Goal: Task Accomplishment & Management: Complete application form

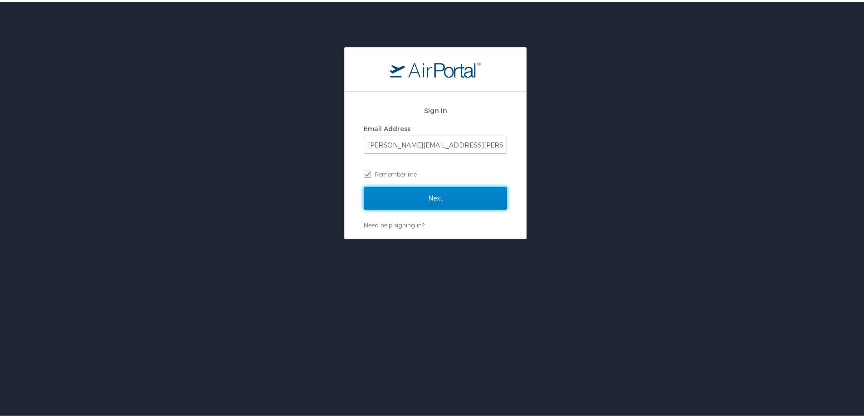
click at [432, 195] on input "Next" at bounding box center [435, 196] width 143 height 23
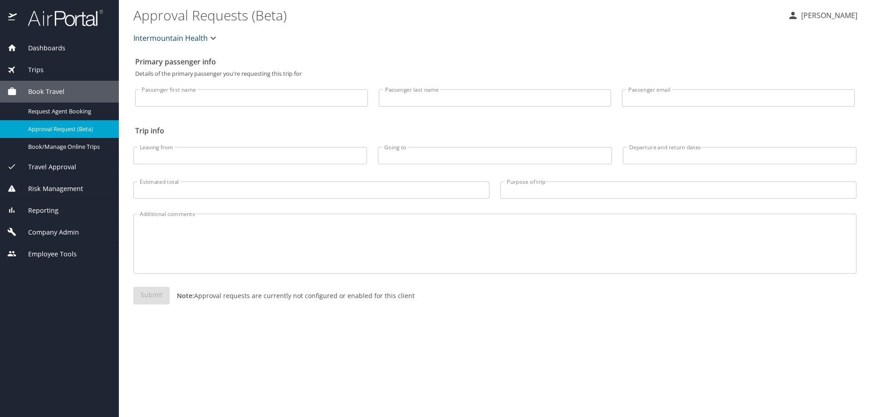
click at [45, 68] on div "Trips" at bounding box center [59, 70] width 104 height 10
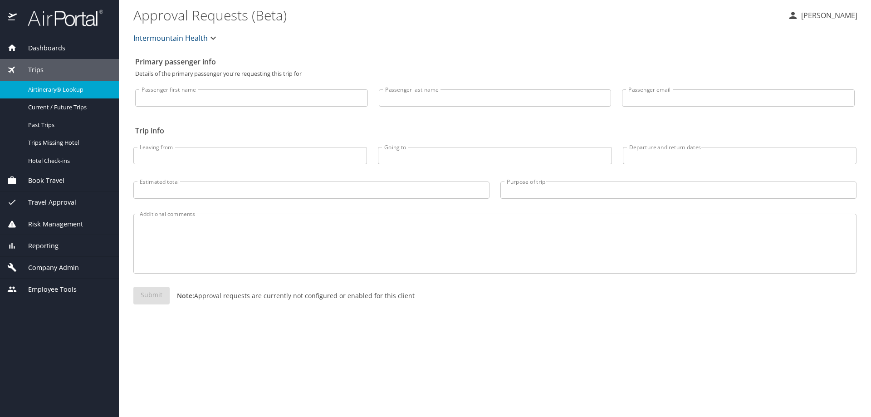
click at [44, 86] on span "Airtinerary® Lookup" at bounding box center [68, 89] width 80 height 9
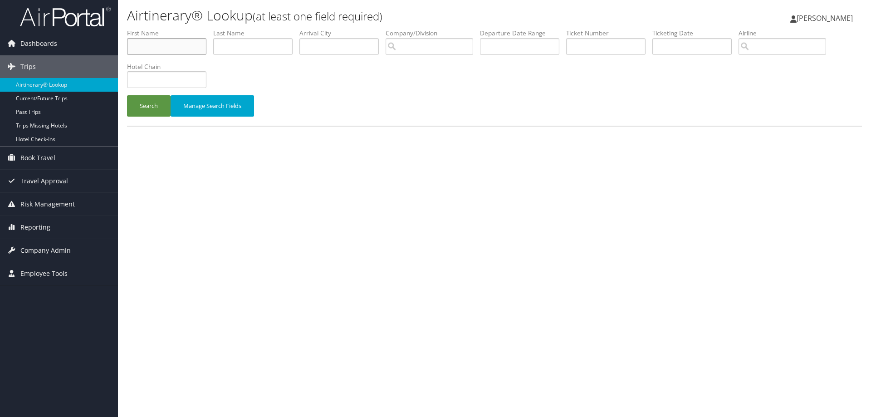
click at [170, 50] on input "text" at bounding box center [166, 46] width 79 height 17
type input "rhett"
click at [127, 95] on button "Search" at bounding box center [149, 105] width 44 height 21
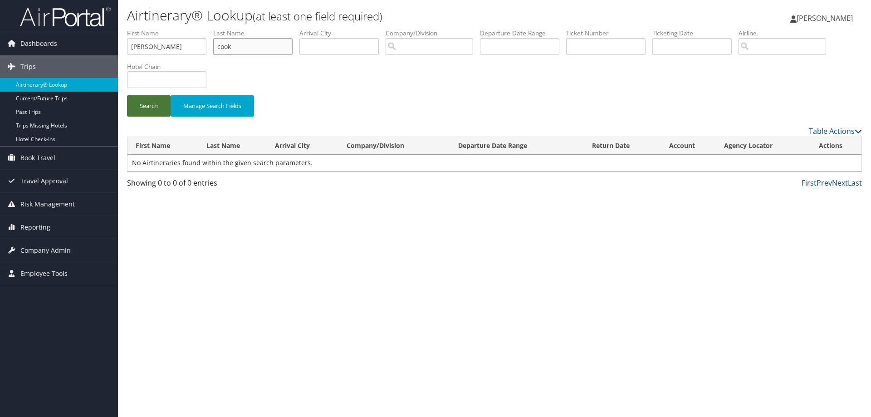
type input "cook"
click at [149, 108] on button "Search" at bounding box center [149, 105] width 44 height 21
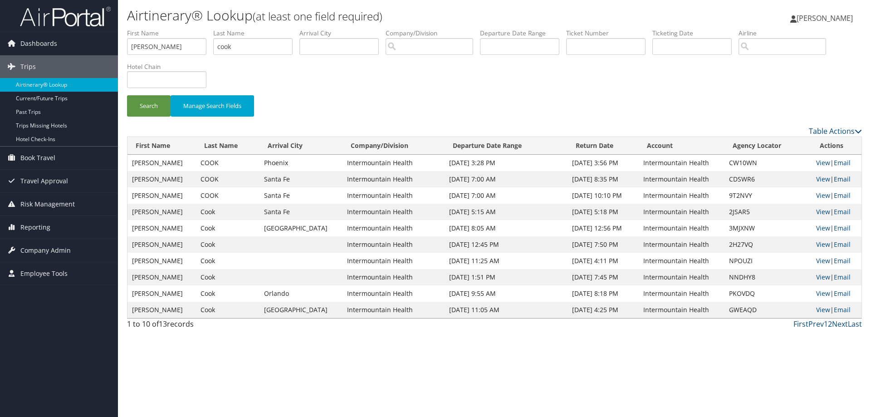
click at [841, 178] on link "Email" at bounding box center [841, 179] width 17 height 9
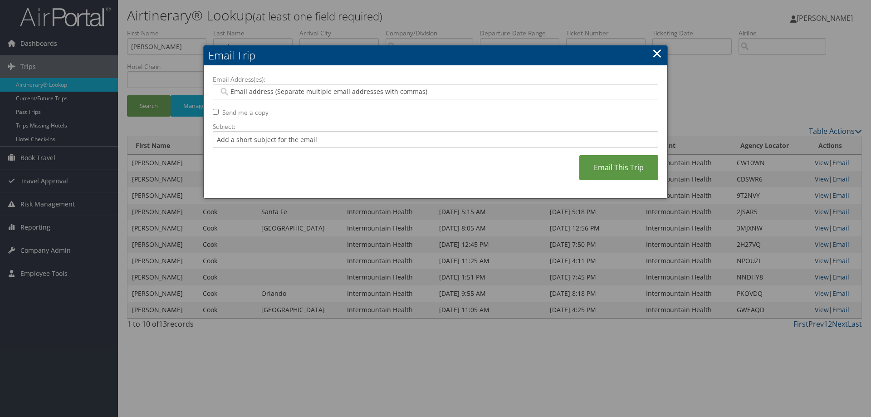
click at [306, 151] on div "Email Address(es): Send me a copy Subject: Email This Trip" at bounding box center [435, 132] width 445 height 115
click at [247, 88] on input "Email Address(es):" at bounding box center [435, 91] width 433 height 9
type input "[PERSON_NAME]"
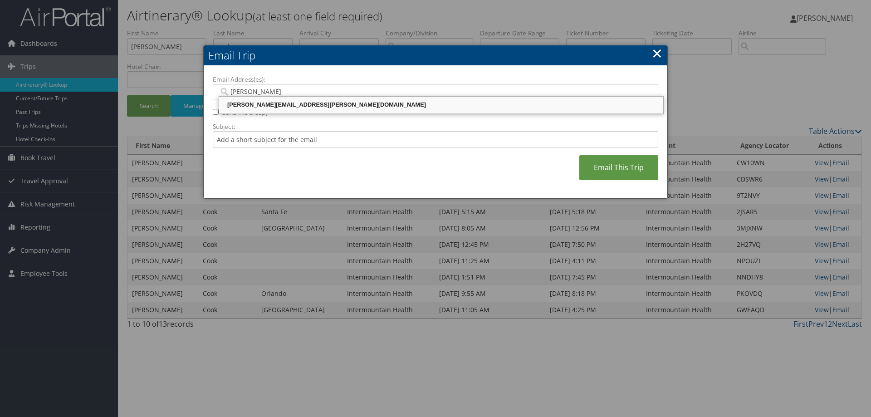
click at [244, 105] on div "[PERSON_NAME][EMAIL_ADDRESS][PERSON_NAME][DOMAIN_NAME]" at bounding box center [440, 104] width 441 height 9
type input "[PERSON_NAME][EMAIL_ADDRESS][PERSON_NAME][DOMAIN_NAME]"
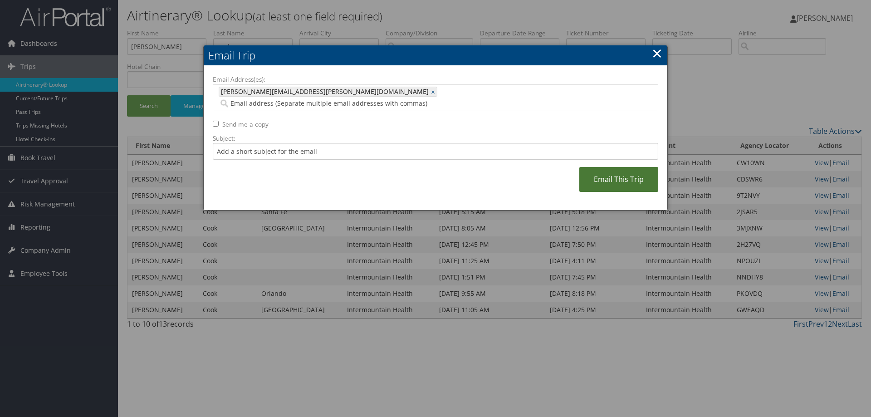
click at [598, 167] on link "Email This Trip" at bounding box center [618, 179] width 79 height 25
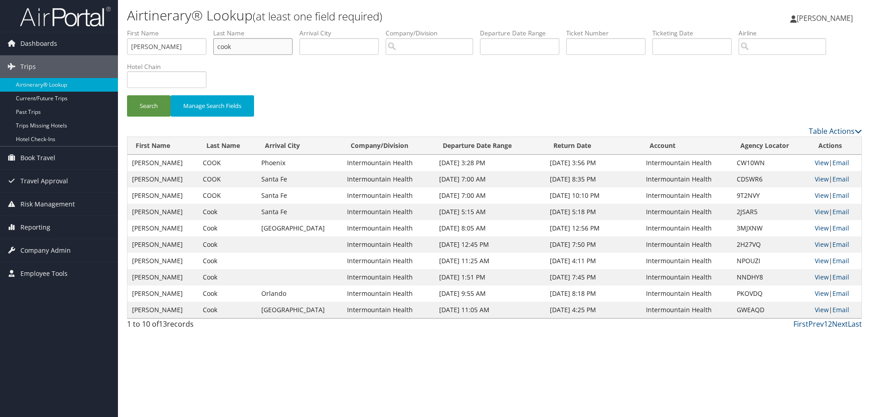
drag, startPoint x: 249, startPoint y: 45, endPoint x: 161, endPoint y: 48, distance: 88.5
click at [161, 29] on ul "First Name rhett Last Name cook Departure City Arrival City Company/Division Ai…" at bounding box center [494, 29] width 735 height 0
click at [142, 43] on input "rhett" at bounding box center [166, 46] width 79 height 17
drag, startPoint x: 144, startPoint y: 43, endPoint x: 69, endPoint y: 44, distance: 74.8
click at [69, 44] on div "Dashboards AirPortal 360™ (Manager) AirPortal 360™ (Agent) My Travel Dashboard …" at bounding box center [435, 208] width 871 height 417
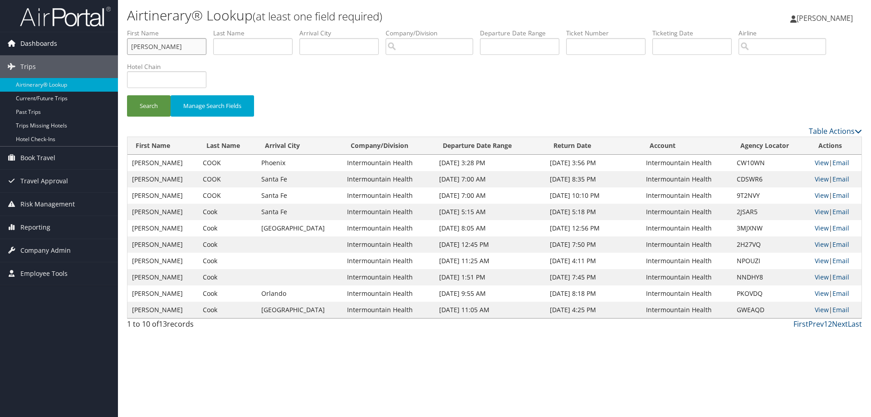
type input "t"
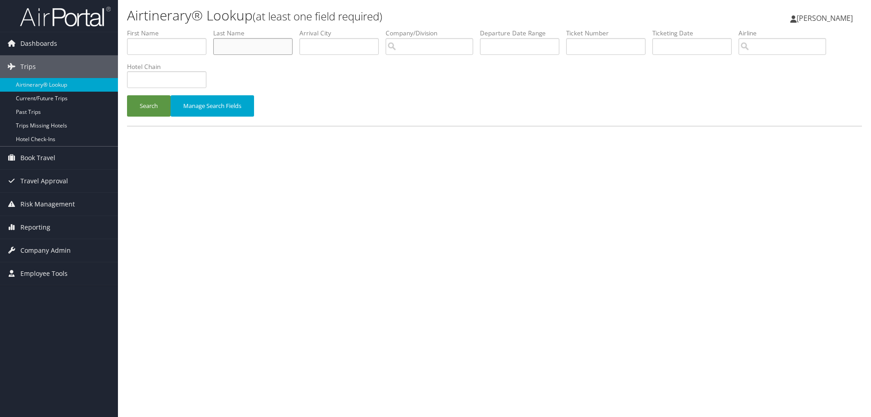
click at [235, 47] on input "text" at bounding box center [252, 46] width 79 height 17
type input "murdock"
click at [150, 107] on button "Search" at bounding box center [149, 105] width 44 height 21
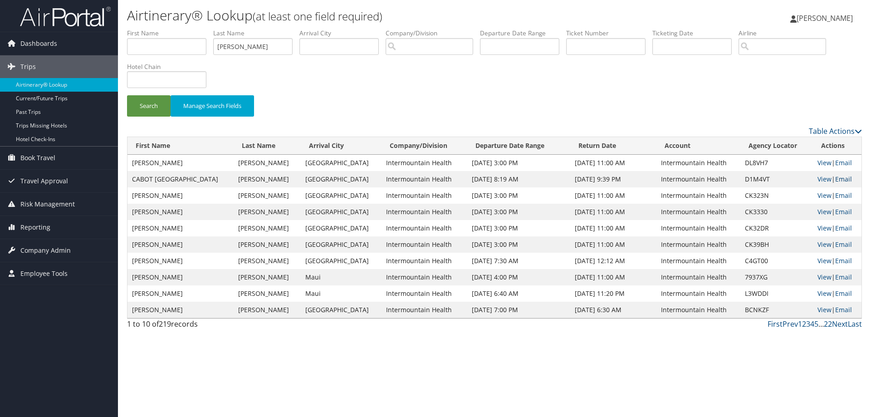
click at [835, 179] on link "Email" at bounding box center [843, 179] width 17 height 9
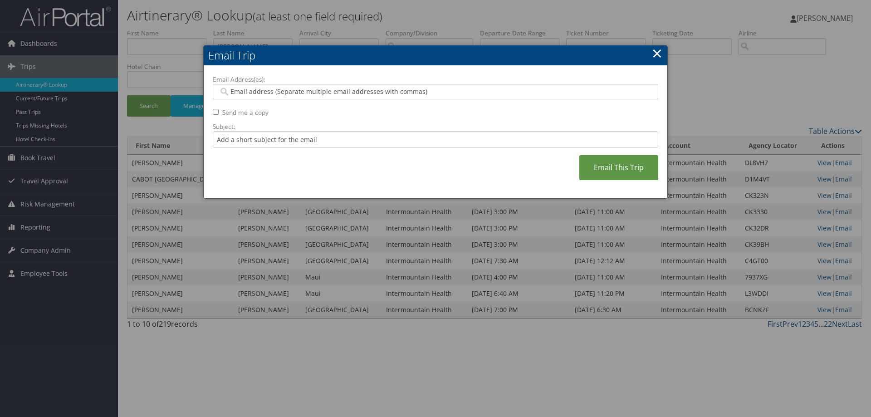
click at [243, 90] on input "Email Address(es):" at bounding box center [435, 91] width 433 height 9
type input "[PERSON_NAME]"
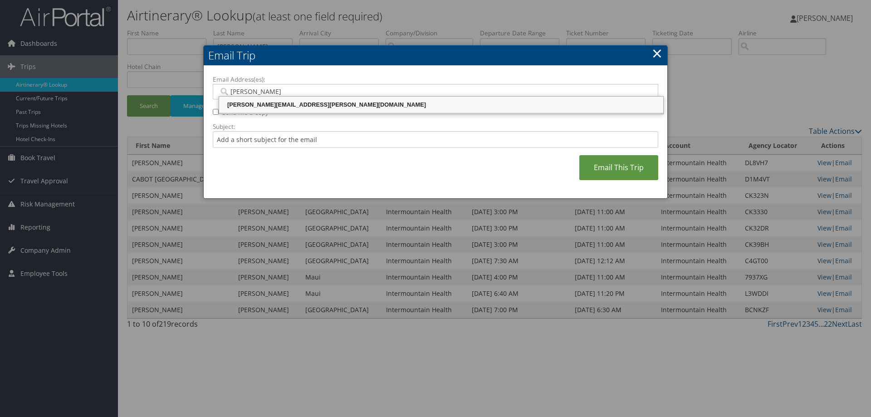
click at [250, 107] on div "[PERSON_NAME][EMAIL_ADDRESS][PERSON_NAME][DOMAIN_NAME]" at bounding box center [440, 104] width 441 height 9
type input "[PERSON_NAME][EMAIL_ADDRESS][PERSON_NAME][DOMAIN_NAME]"
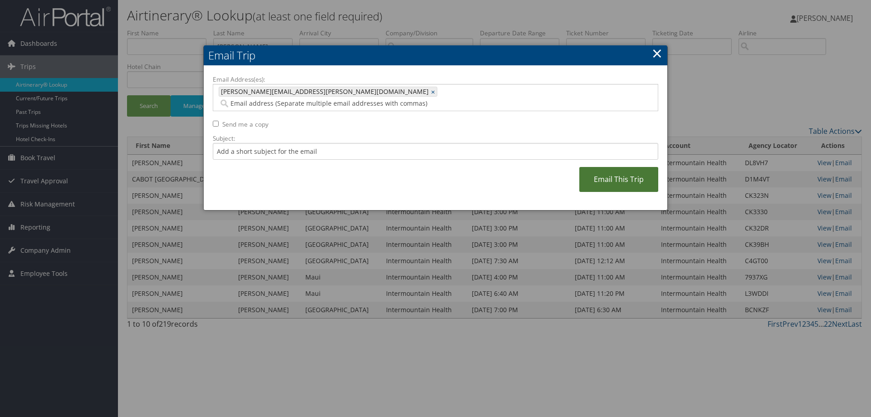
click at [601, 170] on link "Email This Trip" at bounding box center [618, 179] width 79 height 25
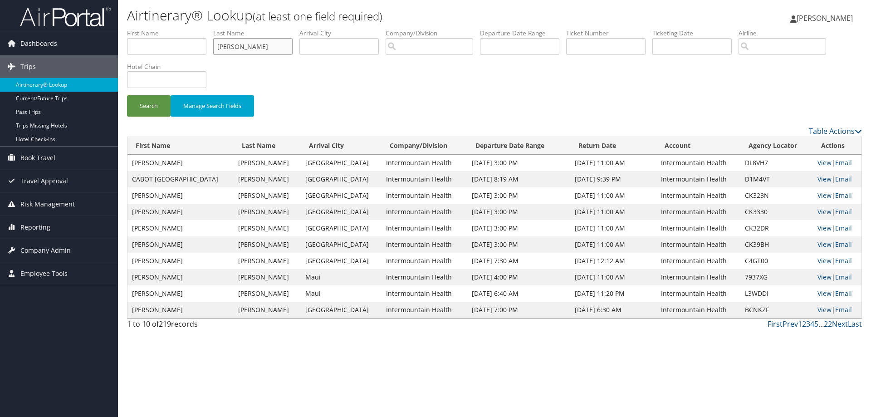
drag, startPoint x: 255, startPoint y: 50, endPoint x: 233, endPoint y: 50, distance: 22.2
click at [204, 29] on ul "First Name Last Name murdock Departure City Arrival City Company/Division Airpo…" at bounding box center [494, 29] width 735 height 0
click at [249, 47] on input "murdock" at bounding box center [252, 46] width 79 height 17
drag, startPoint x: 247, startPoint y: 46, endPoint x: 204, endPoint y: 45, distance: 42.6
click at [204, 29] on ul "First Name Last Name murdock Departure City Arrival City Company/Division Airpo…" at bounding box center [494, 29] width 735 height 0
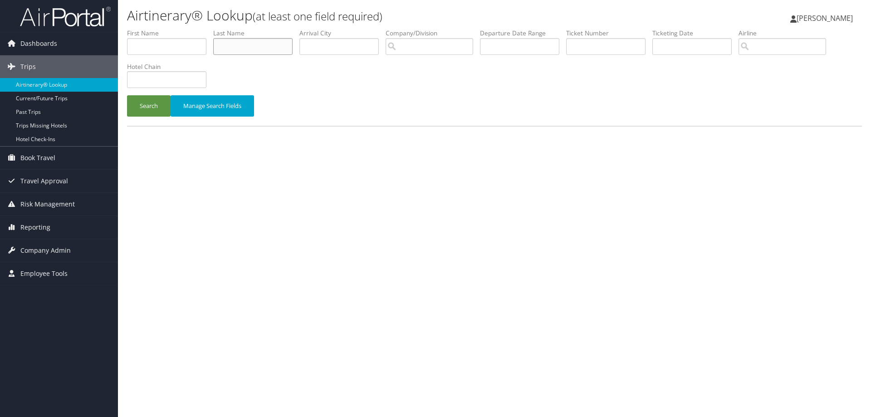
click at [272, 43] on input "text" at bounding box center [252, 46] width 79 height 17
type input "[PERSON_NAME]"
click at [149, 110] on button "Search" at bounding box center [149, 105] width 44 height 21
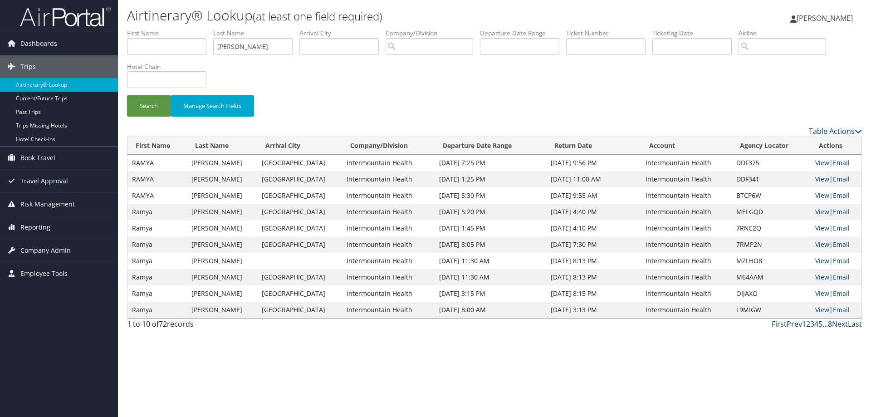
click at [832, 162] on link "Email" at bounding box center [840, 162] width 17 height 9
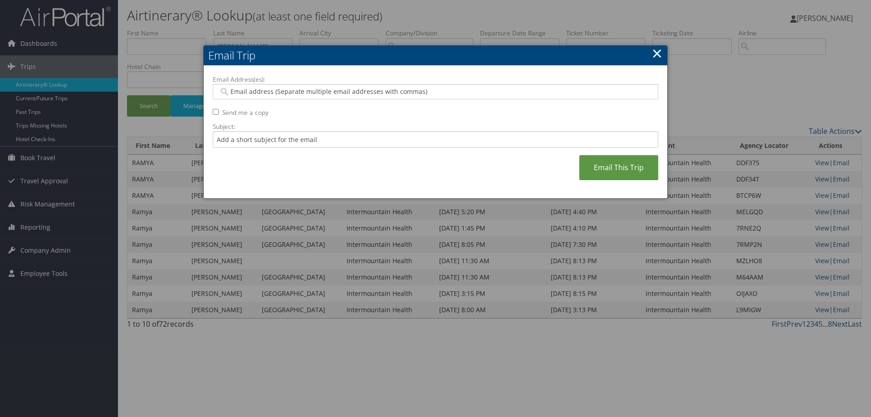
click at [237, 86] on div at bounding box center [435, 91] width 445 height 15
type input "[PERSON_NAME]"
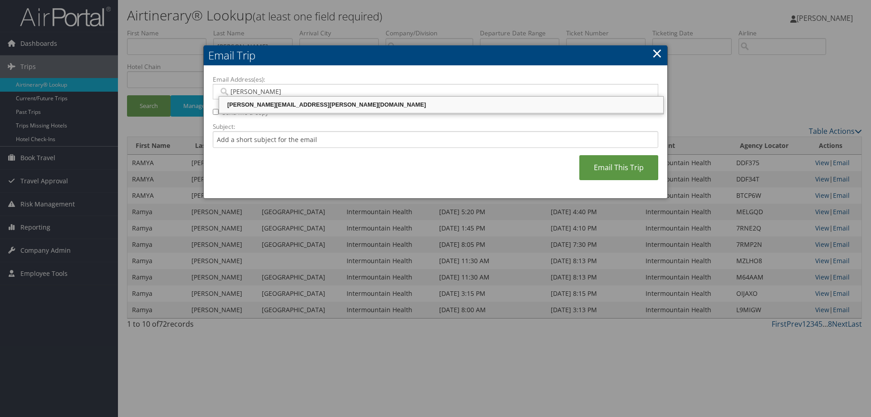
click at [260, 106] on div "[PERSON_NAME][EMAIL_ADDRESS][PERSON_NAME][DOMAIN_NAME]" at bounding box center [440, 104] width 441 height 9
type input "[PERSON_NAME][EMAIL_ADDRESS][PERSON_NAME][DOMAIN_NAME]"
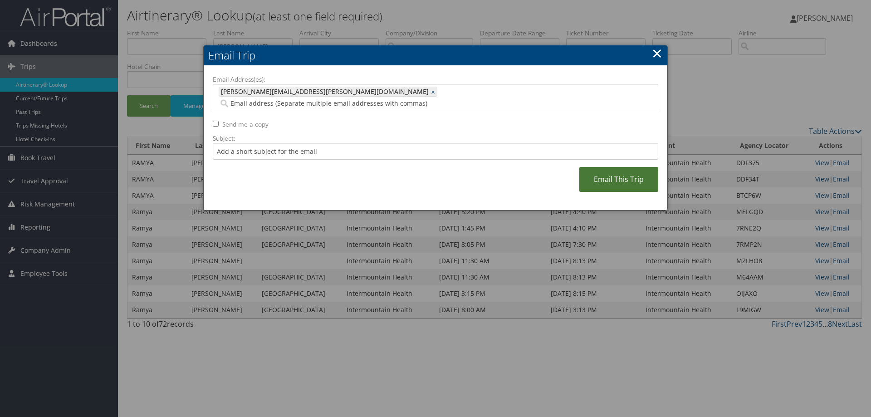
click at [623, 169] on link "Email This Trip" at bounding box center [618, 179] width 79 height 25
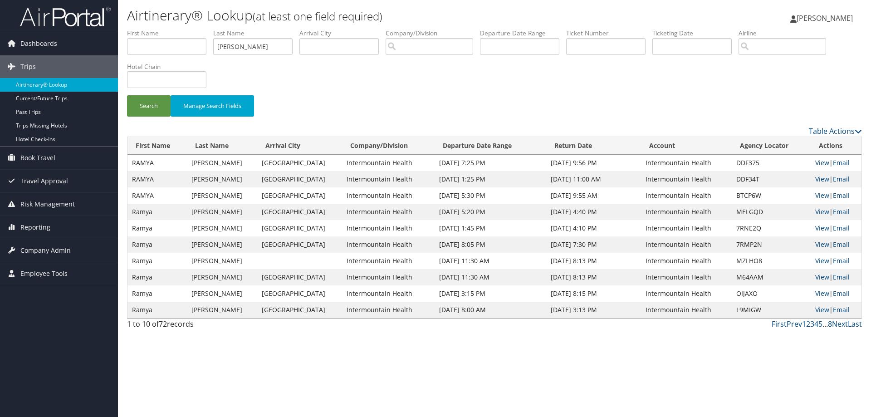
click at [815, 162] on link "View" at bounding box center [822, 162] width 14 height 9
click at [837, 178] on link "Email" at bounding box center [840, 179] width 17 height 9
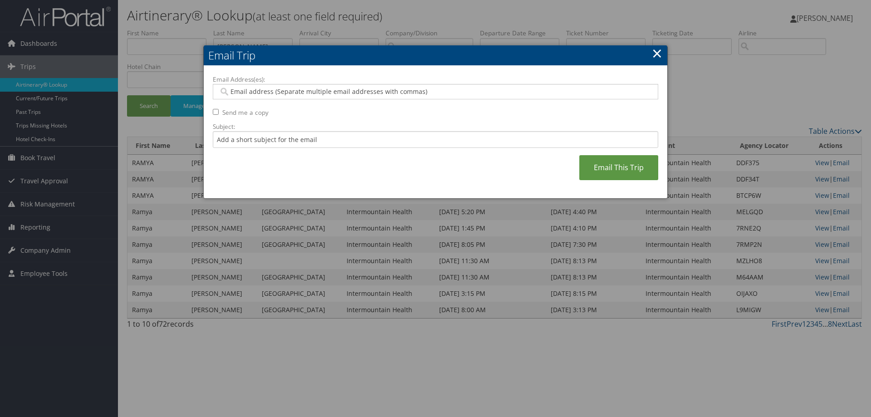
click at [237, 91] on input "Email Address(es):" at bounding box center [435, 91] width 433 height 9
type input "jacki"
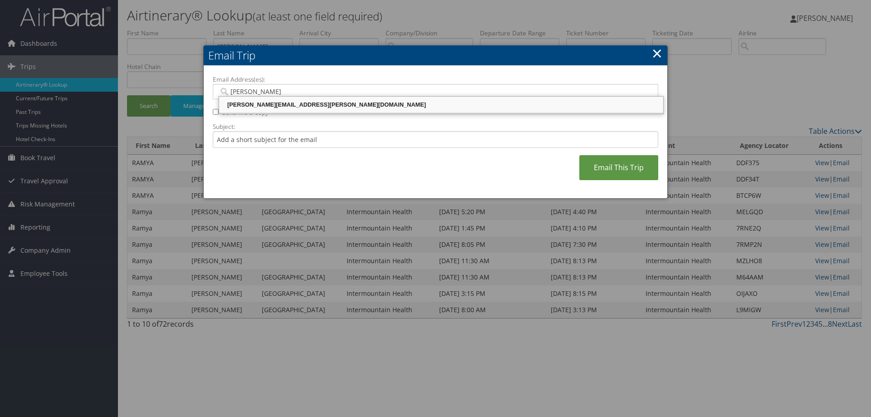
drag, startPoint x: 238, startPoint y: 102, endPoint x: 257, endPoint y: 111, distance: 20.3
click at [239, 102] on div "[PERSON_NAME][EMAIL_ADDRESS][PERSON_NAME][DOMAIN_NAME]" at bounding box center [440, 104] width 441 height 9
type input "[PERSON_NAME][EMAIL_ADDRESS][PERSON_NAME][DOMAIN_NAME]"
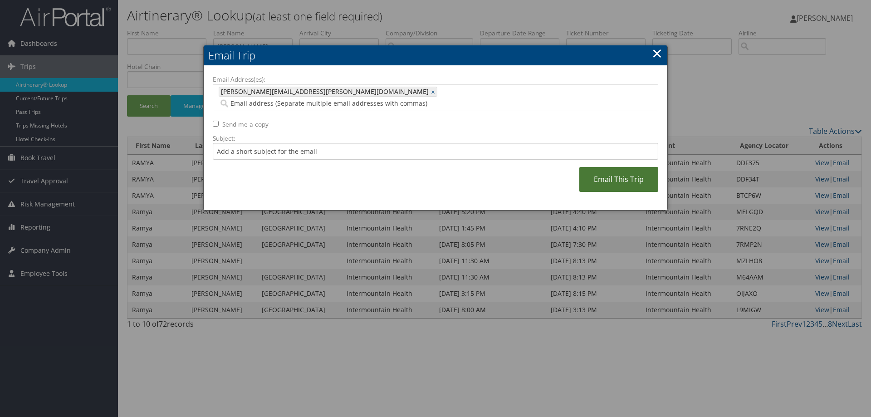
click at [641, 167] on link "Email This Trip" at bounding box center [618, 179] width 79 height 25
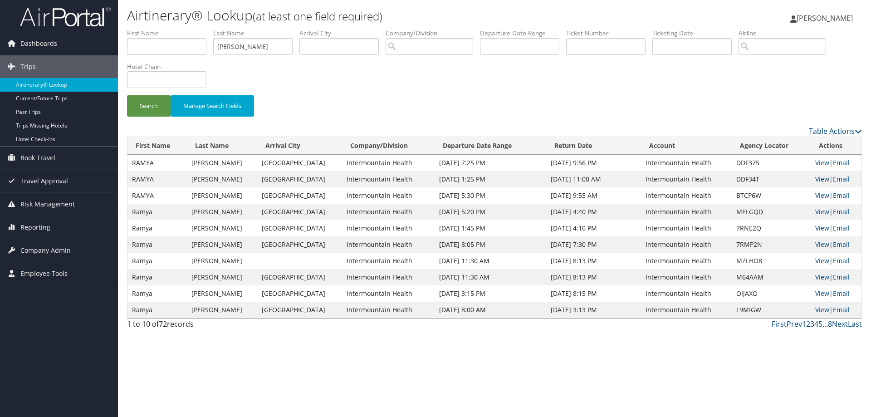
click at [815, 176] on link "View" at bounding box center [822, 179] width 14 height 9
drag, startPoint x: 203, startPoint y: 44, endPoint x: 183, endPoint y: 42, distance: 20.1
click at [183, 29] on ul "First Name Last Name thota Departure City Arrival City Company/Division Airport…" at bounding box center [494, 29] width 735 height 0
click at [234, 48] on input "thota" at bounding box center [252, 46] width 79 height 17
click at [233, 50] on input "thota" at bounding box center [252, 46] width 79 height 17
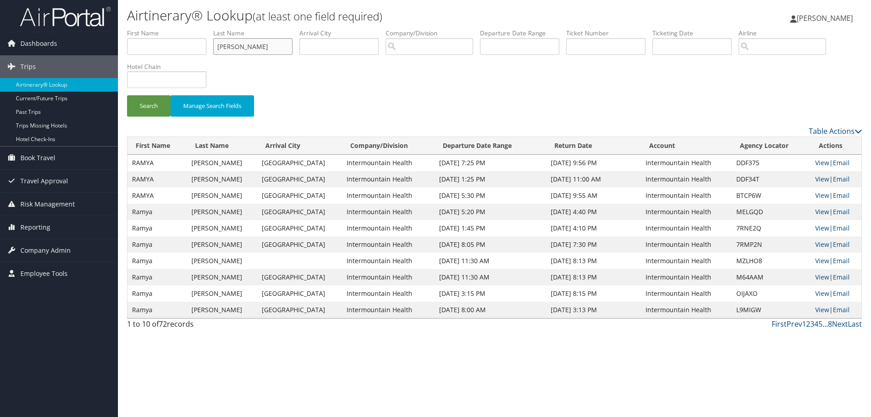
click at [248, 46] on input "thota" at bounding box center [252, 46] width 79 height 17
type input "t"
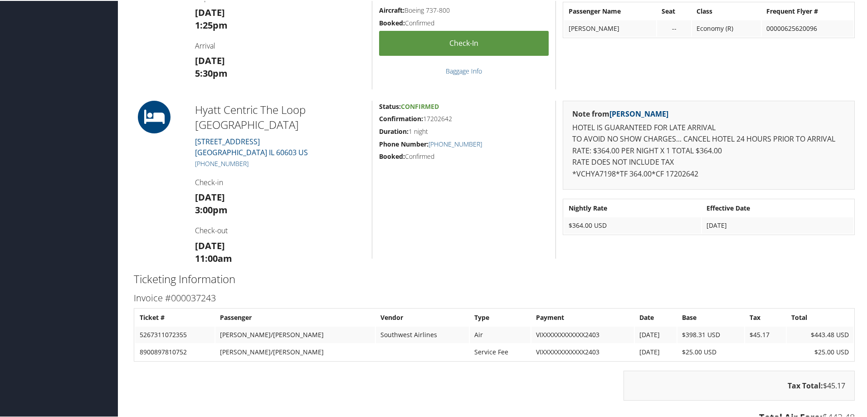
scroll to position [227, 0]
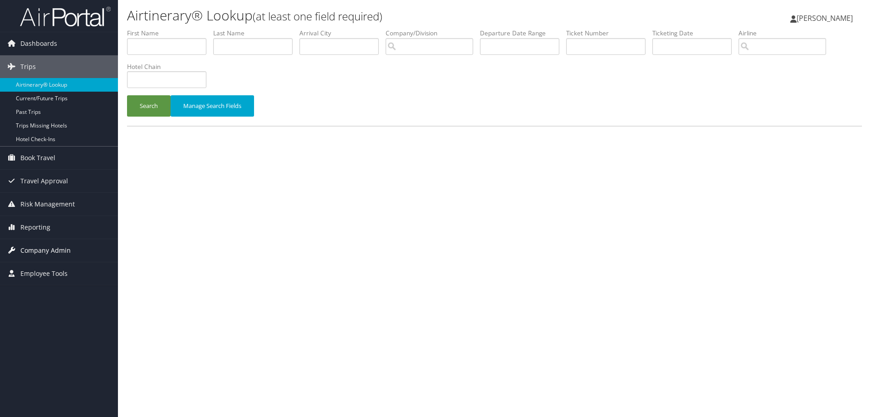
click at [39, 247] on span "Company Admin" at bounding box center [45, 250] width 50 height 23
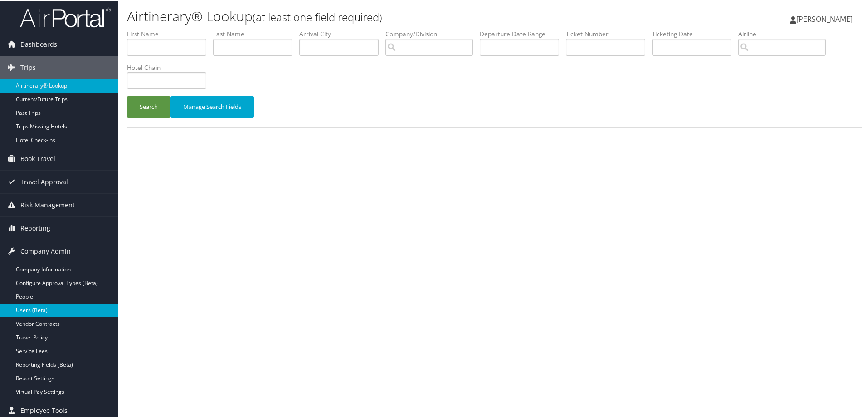
click at [36, 304] on link "Users (Beta)" at bounding box center [59, 309] width 118 height 14
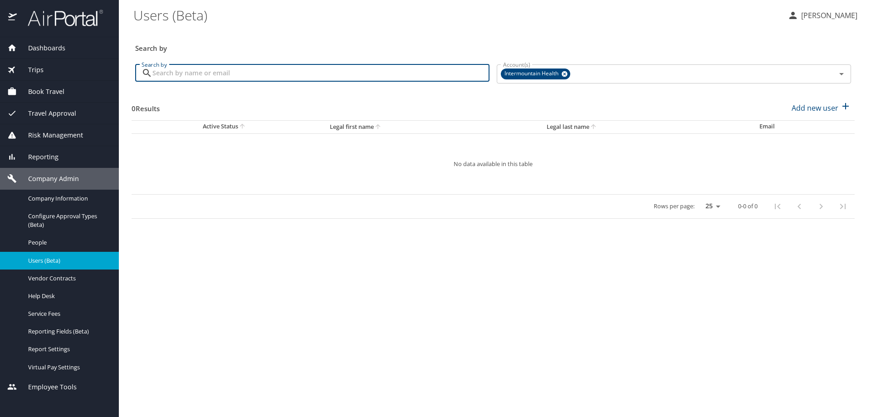
click at [172, 76] on input "Search by" at bounding box center [320, 72] width 337 height 17
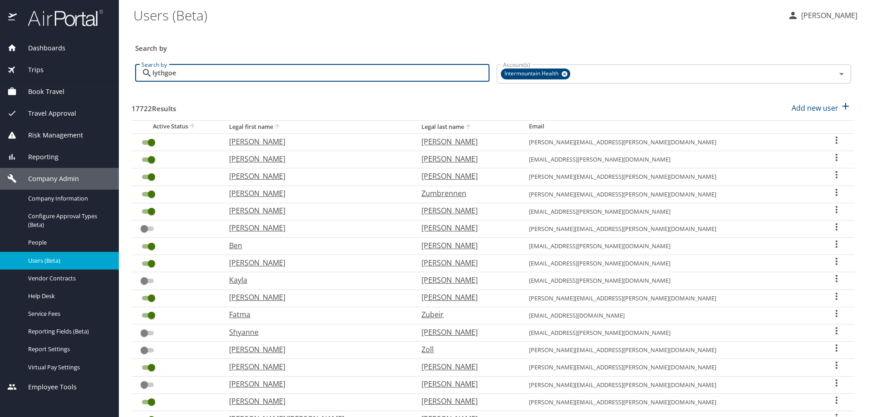
type input "lythgoe"
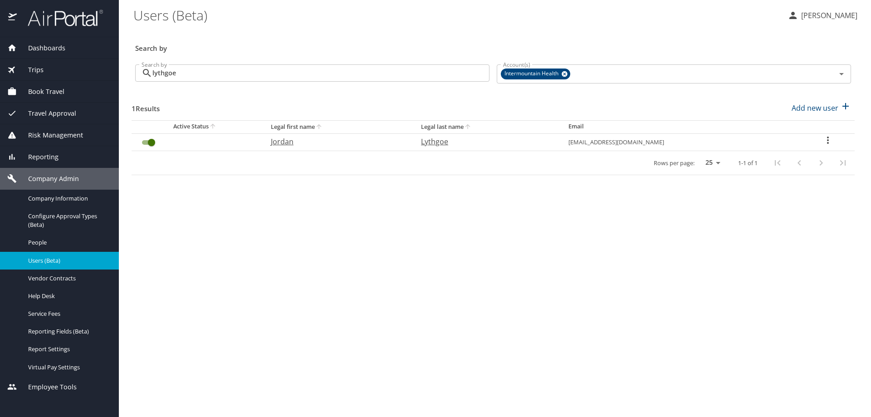
click at [826, 141] on icon "User Search Table" at bounding box center [827, 140] width 11 height 11
click at [826, 141] on li "View profile" at bounding box center [798, 141] width 131 height 16
select select "US"
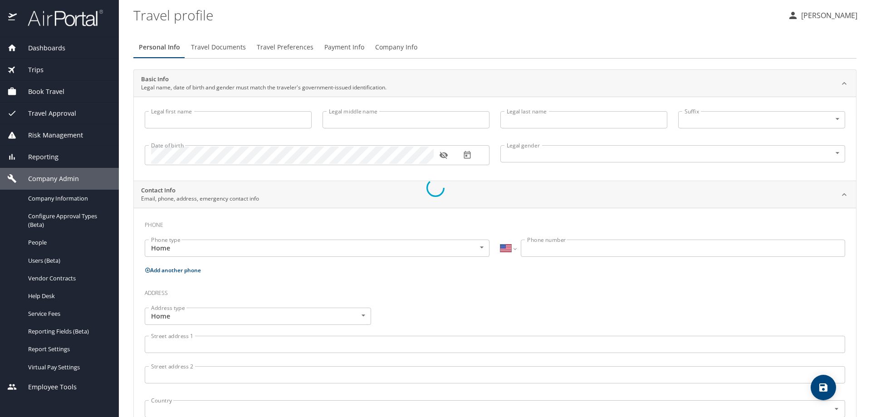
select select "US"
select select "AT"
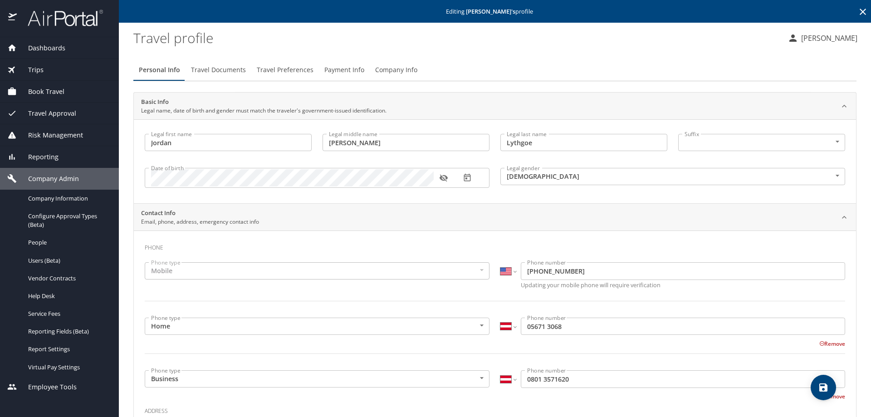
type input "Jordan"
type input "[PERSON_NAME]"
type input "Lythgoe"
type input "[DEMOGRAPHIC_DATA]"
type input "[PERSON_NAME]"
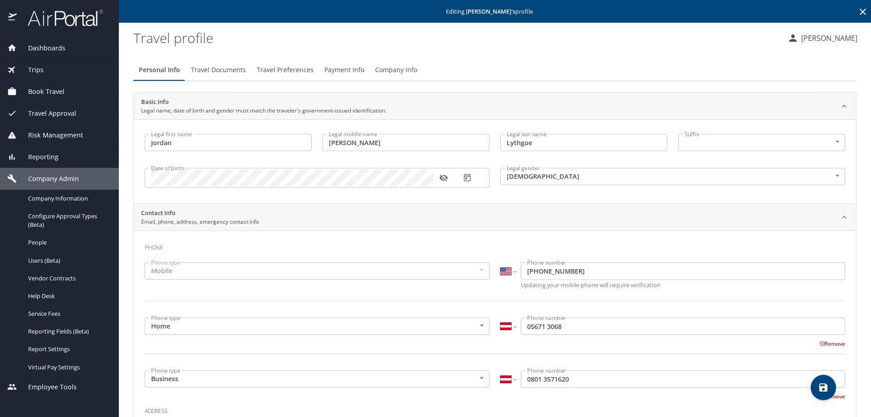
type input "Lythgoe"
select select "AT"
type input "0801 8744086"
click at [388, 66] on span "Company Info" at bounding box center [396, 69] width 42 height 11
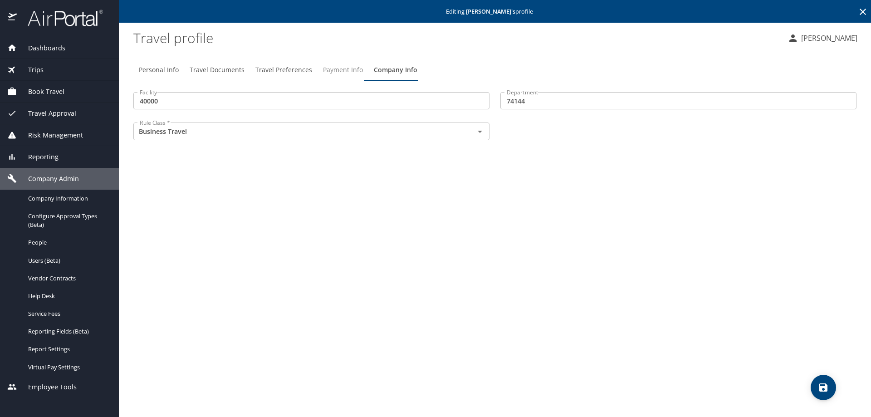
click at [345, 69] on span "Payment Info" at bounding box center [343, 69] width 40 height 11
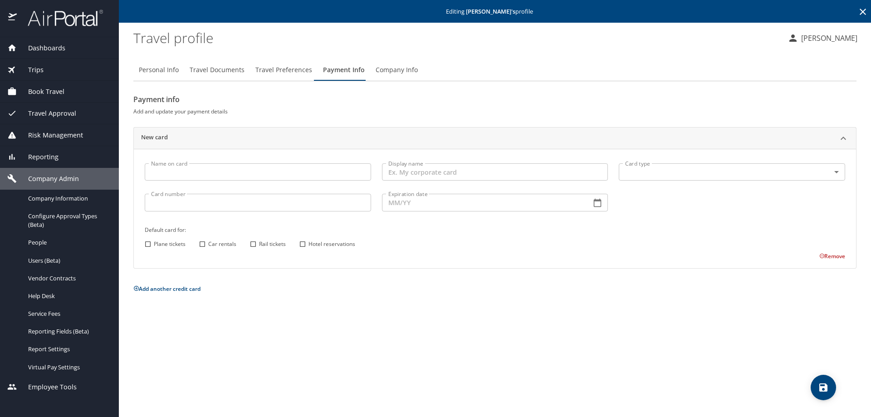
click at [157, 175] on input "Name on card" at bounding box center [258, 171] width 226 height 17
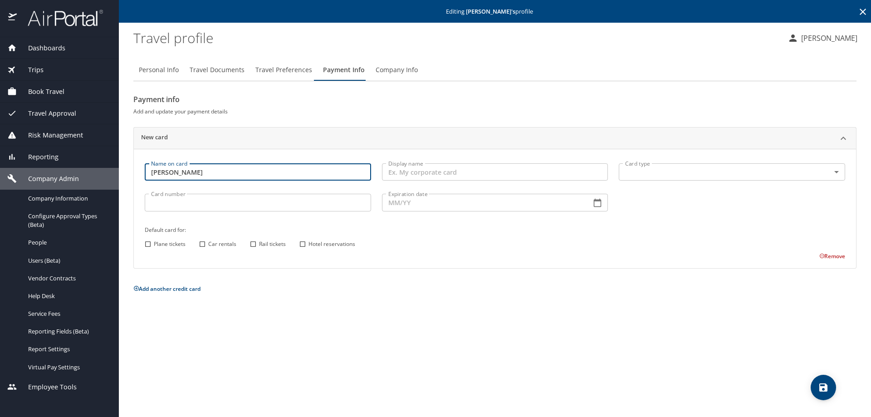
type input "[PERSON_NAME]"
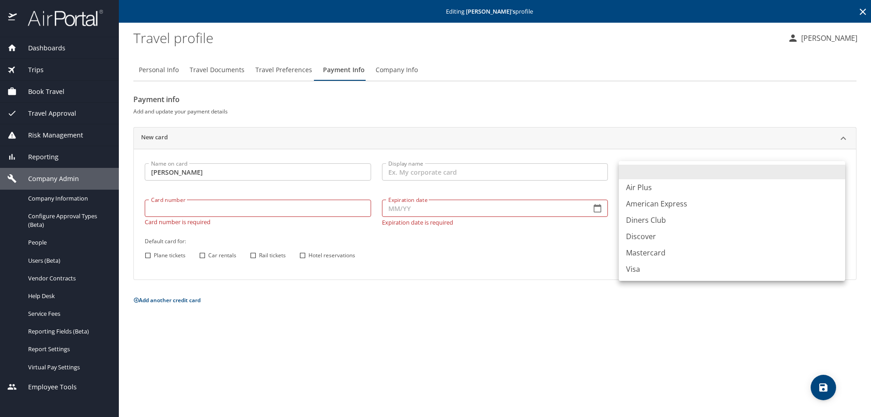
click at [645, 170] on body "Dashboards AirPortal 360™ Manager My Travel Dashboard Trips Airtinerary® Lookup…" at bounding box center [435, 208] width 871 height 417
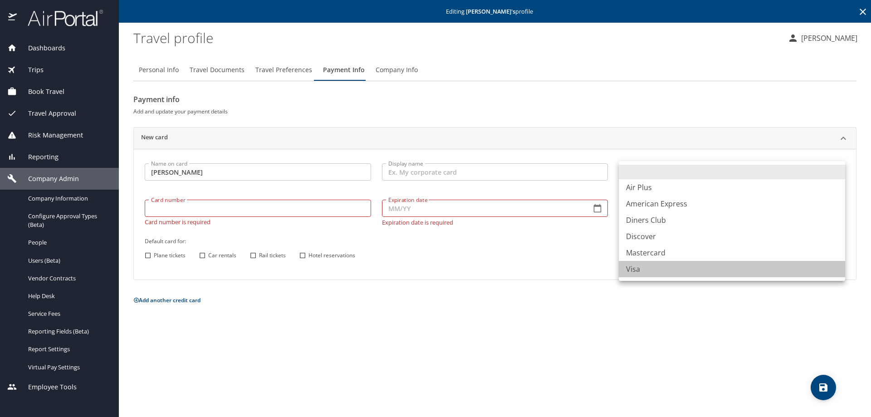
click at [632, 267] on li "Visa" at bounding box center [731, 269] width 226 height 16
type input "VI"
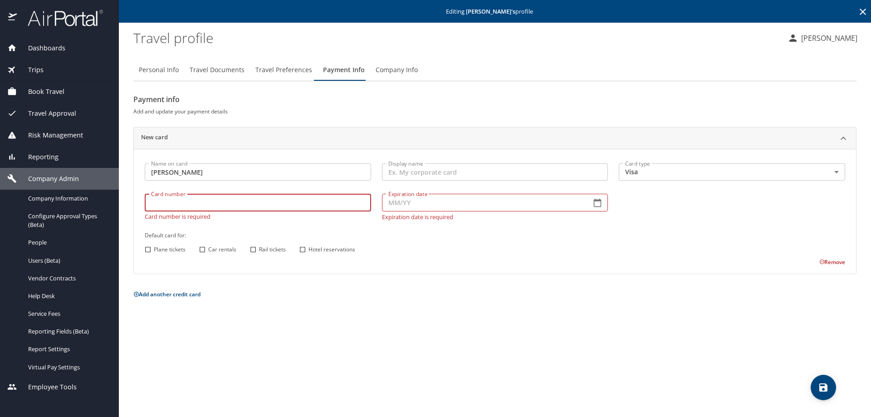
click at [178, 210] on input "Card number" at bounding box center [258, 202] width 226 height 17
type input "[CREDIT_CARD_NUMBER]"
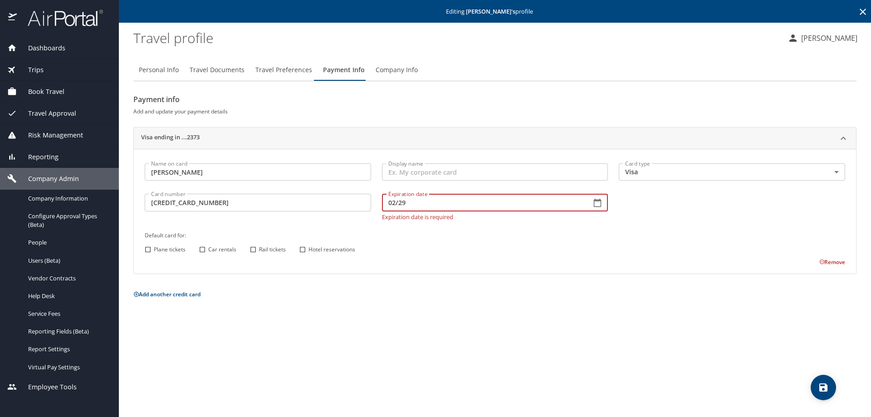
type input "02/29"
click at [149, 250] on div "Name on card [PERSON_NAME] Name on card Display name Display name Card type Vis…" at bounding box center [494, 212] width 711 height 108
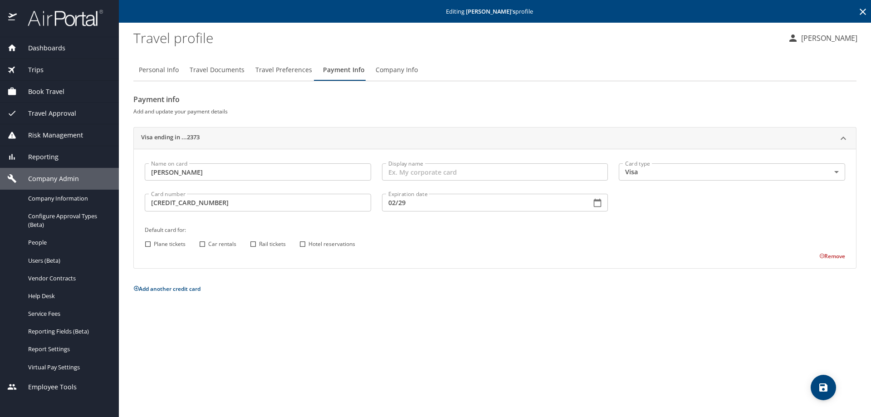
click at [145, 242] on input "Plane tickets" at bounding box center [148, 244] width 12 height 12
checkbox input "true"
click at [202, 243] on input "Car rentals" at bounding box center [202, 244] width 12 height 12
checkbox input "true"
click at [302, 243] on input "Hotel reservations" at bounding box center [303, 244] width 12 height 12
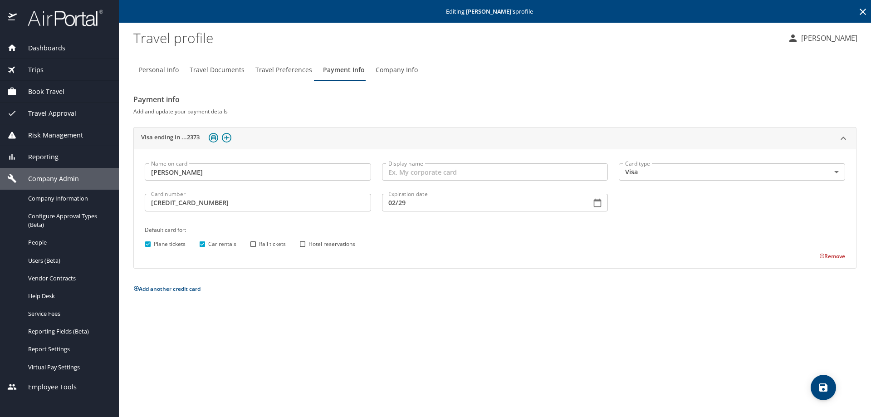
checkbox input "true"
click at [819, 385] on icon "save" at bounding box center [823, 387] width 11 height 11
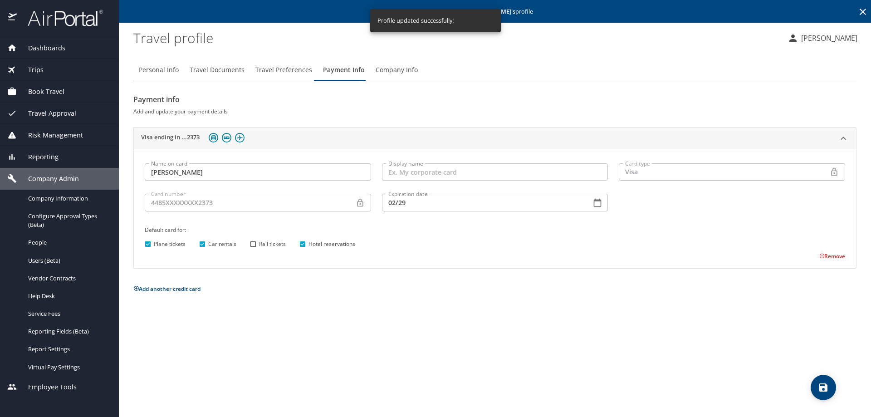
click at [859, 10] on icon at bounding box center [862, 11] width 11 height 11
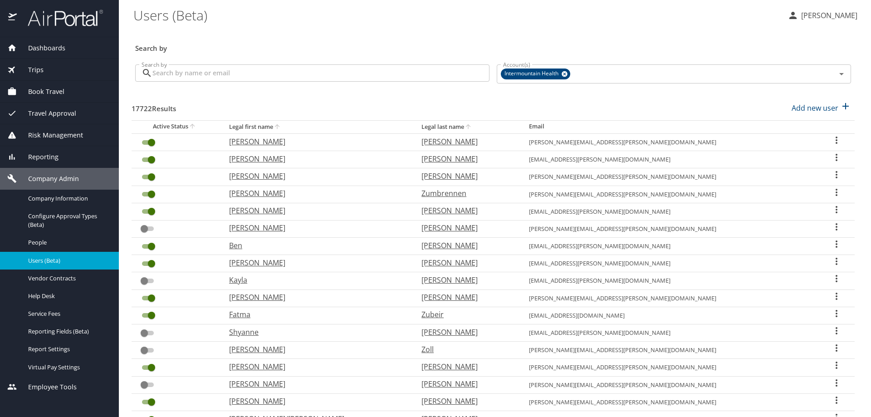
click at [180, 73] on input "Search by" at bounding box center [320, 72] width 337 height 17
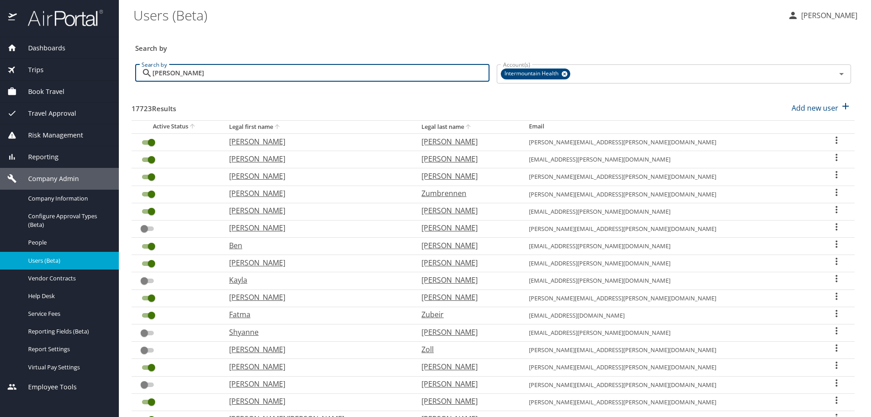
type input "[PERSON_NAME]"
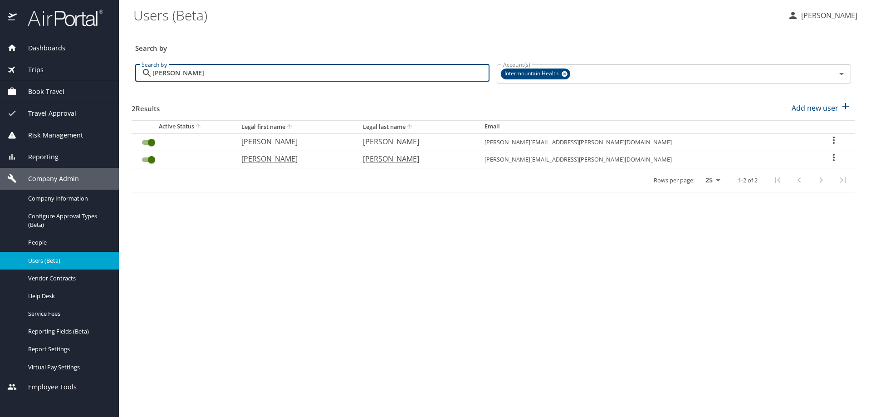
click at [828, 141] on icon "User Search Table" at bounding box center [833, 140] width 11 height 11
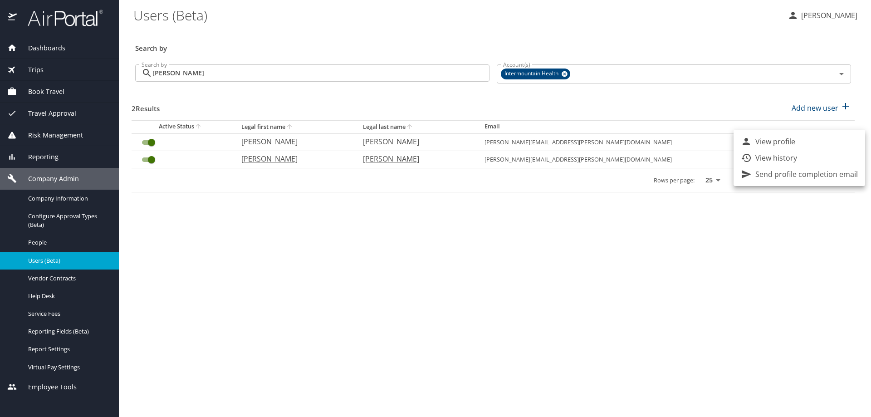
click at [823, 141] on li "View profile" at bounding box center [798, 141] width 131 height 16
select select "US"
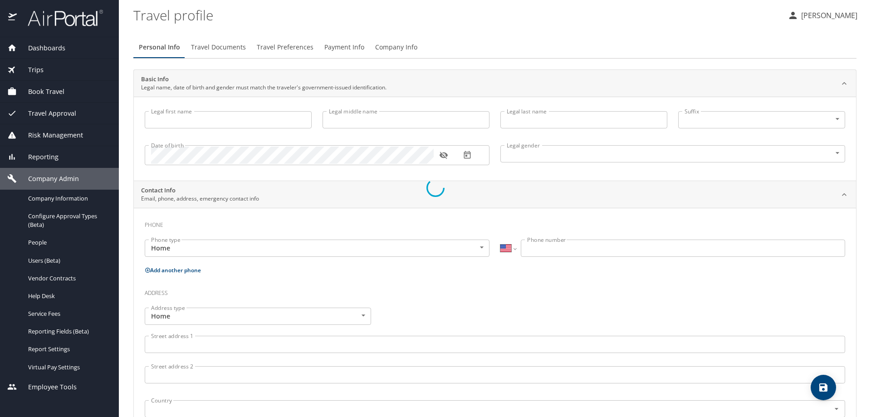
type input "[PERSON_NAME]"
type input "[DEMOGRAPHIC_DATA]"
select select "US"
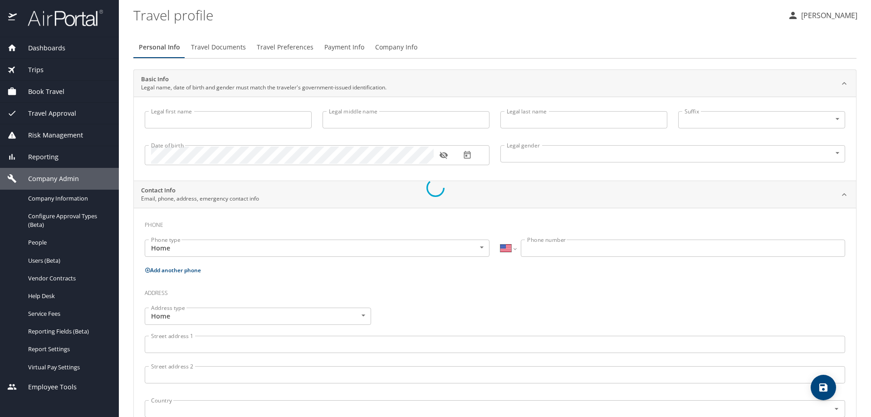
select select "HR"
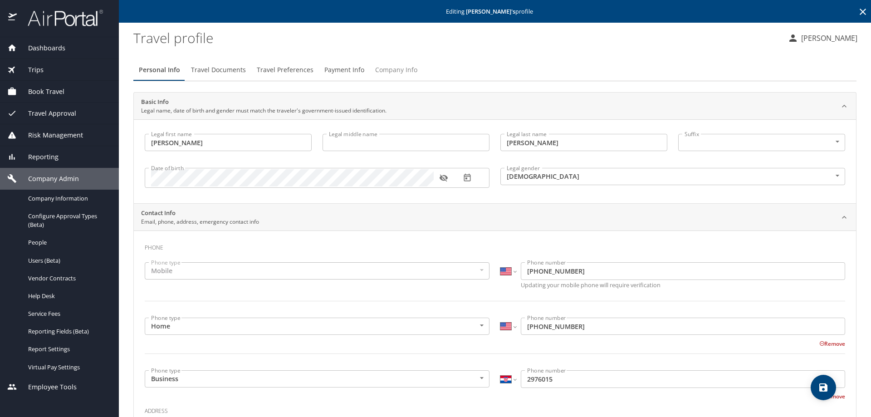
click at [379, 66] on span "Company Info" at bounding box center [396, 69] width 42 height 11
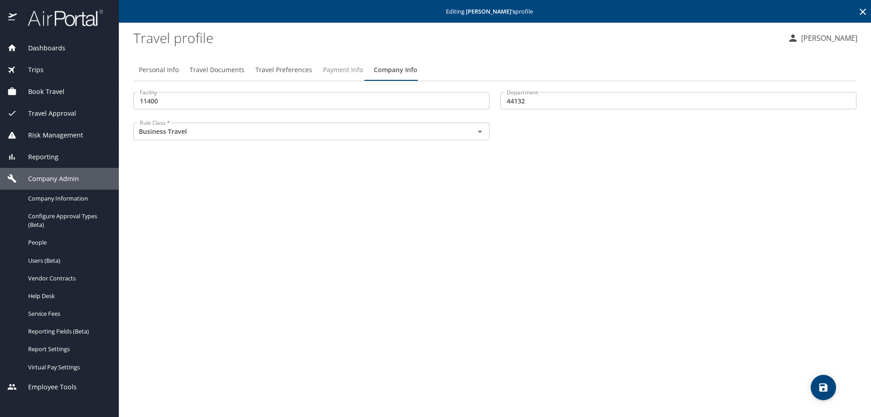
click at [323, 67] on span "Payment Info" at bounding box center [343, 69] width 40 height 11
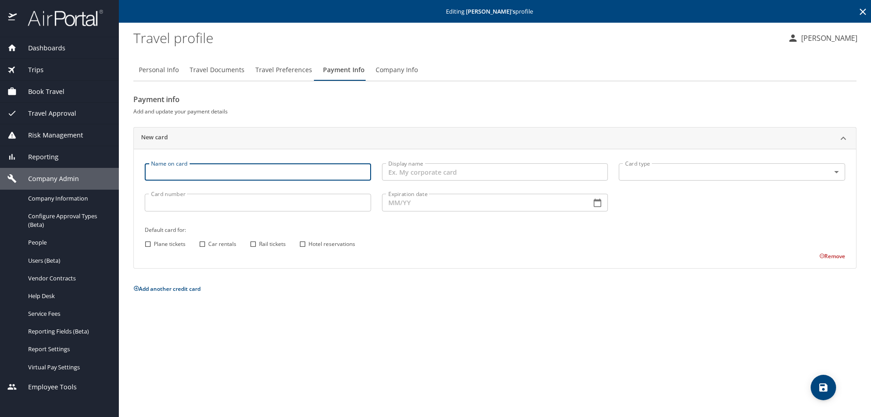
click at [161, 173] on input "Name on card" at bounding box center [258, 171] width 226 height 17
type input "[PERSON_NAME]"
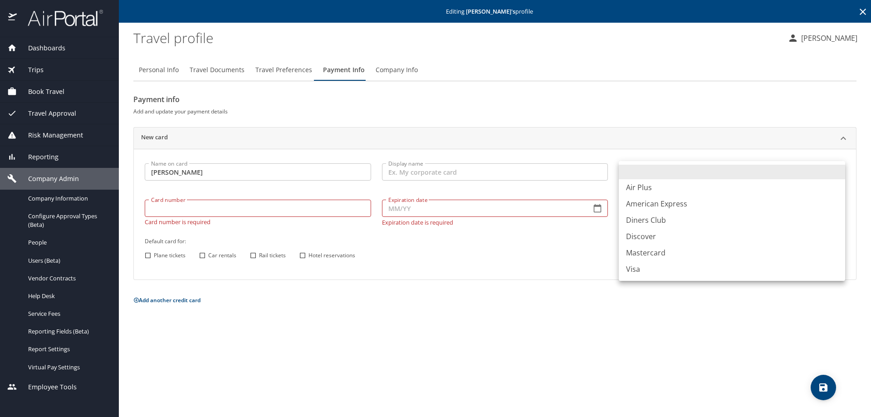
click at [643, 167] on body "Dashboards AirPortal 360™ Manager My Travel Dashboard Trips Airtinerary® Lookup…" at bounding box center [435, 208] width 871 height 417
click at [630, 268] on li "Visa" at bounding box center [731, 269] width 226 height 16
type input "VI"
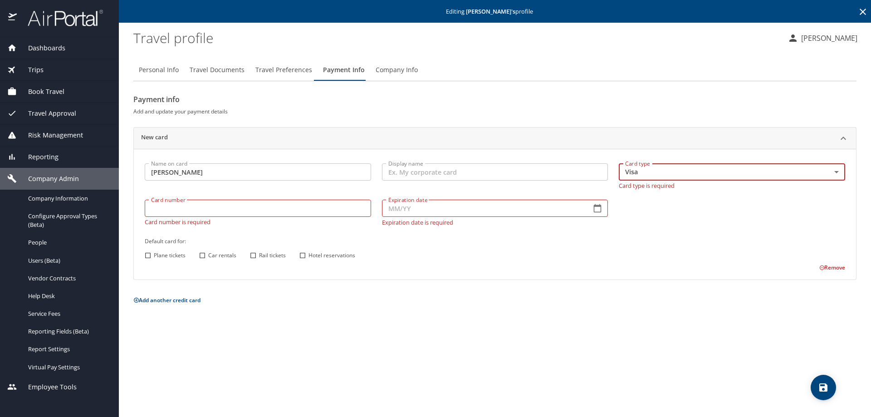
click at [198, 168] on input "[PERSON_NAME]" at bounding box center [258, 171] width 226 height 17
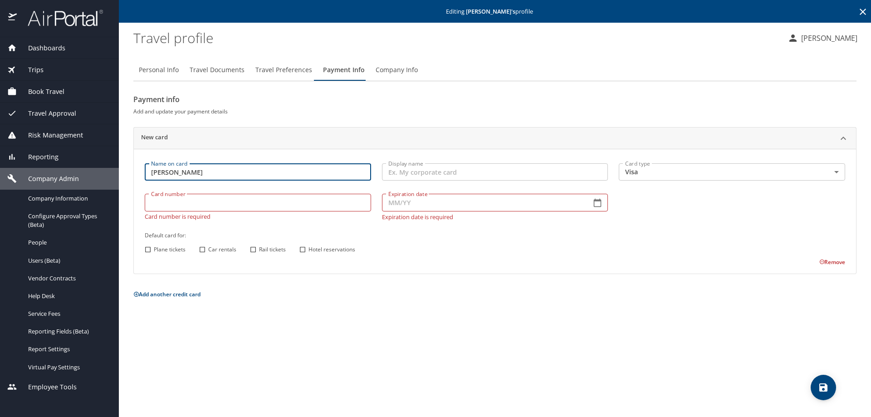
type input "[PERSON_NAME]"
click at [177, 197] on input "Card number" at bounding box center [258, 202] width 226 height 17
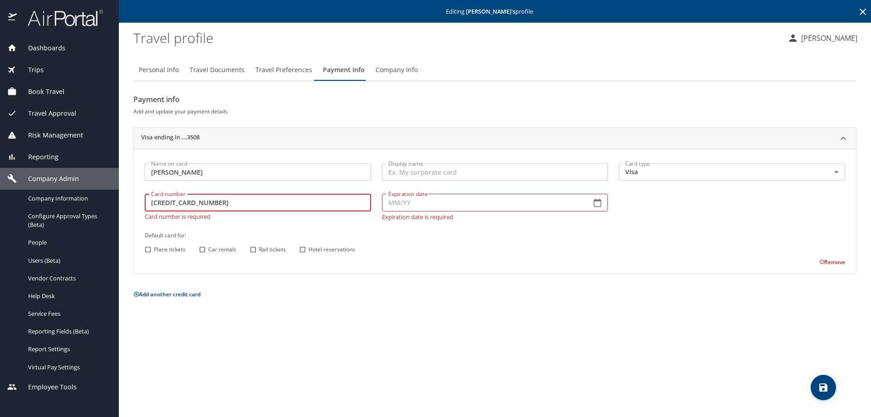
type input "[CREDIT_CARD_NUMBER]"
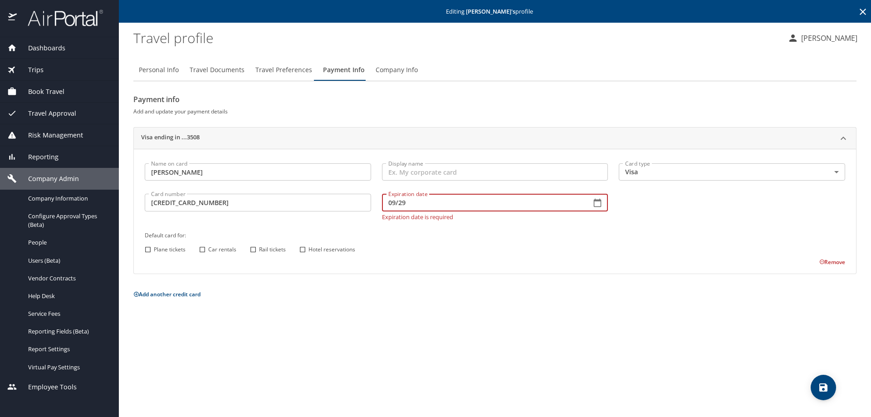
type input "09/29"
click at [148, 248] on input "Plane tickets" at bounding box center [148, 249] width 12 height 12
checkbox input "true"
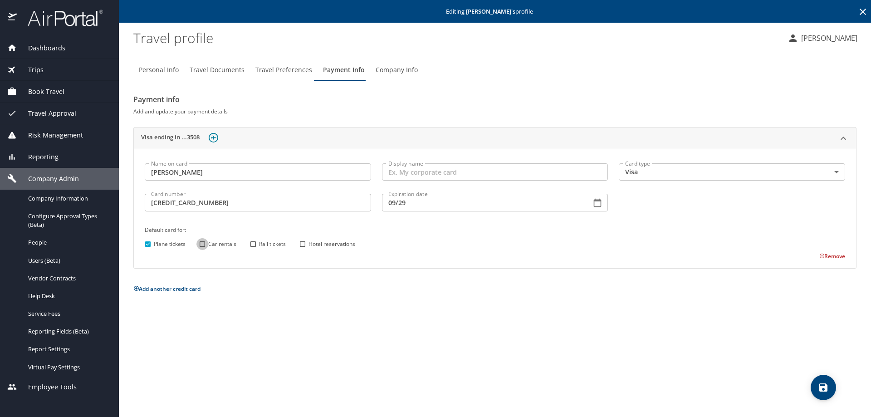
click at [202, 241] on input "Car rentals" at bounding box center [202, 244] width 12 height 12
checkbox input "true"
click at [302, 245] on input "Hotel reservations" at bounding box center [303, 244] width 12 height 12
checkbox input "true"
click at [818, 386] on icon "save" at bounding box center [823, 387] width 11 height 11
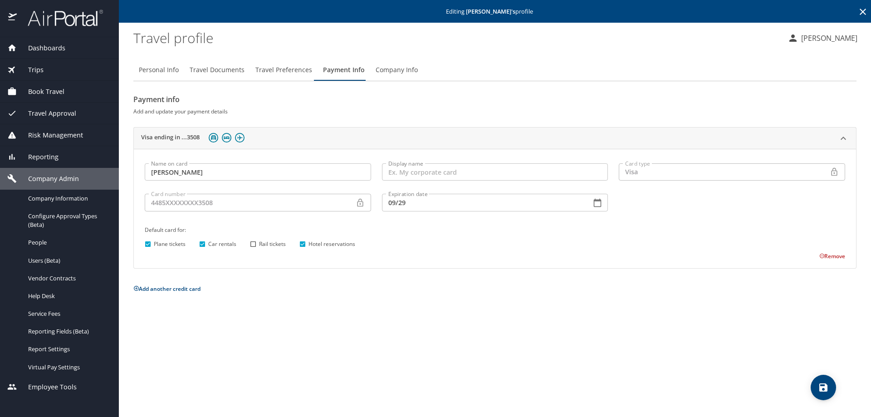
click at [862, 11] on icon at bounding box center [862, 12] width 6 height 6
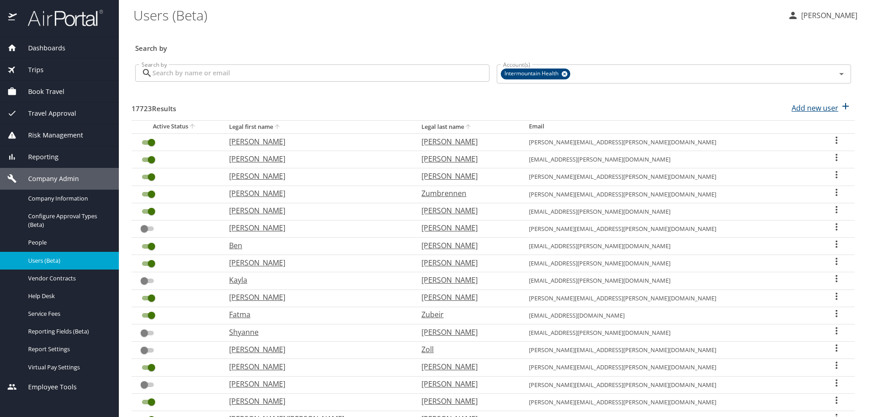
click at [806, 105] on p "Add new user" at bounding box center [814, 107] width 47 height 11
select select "US"
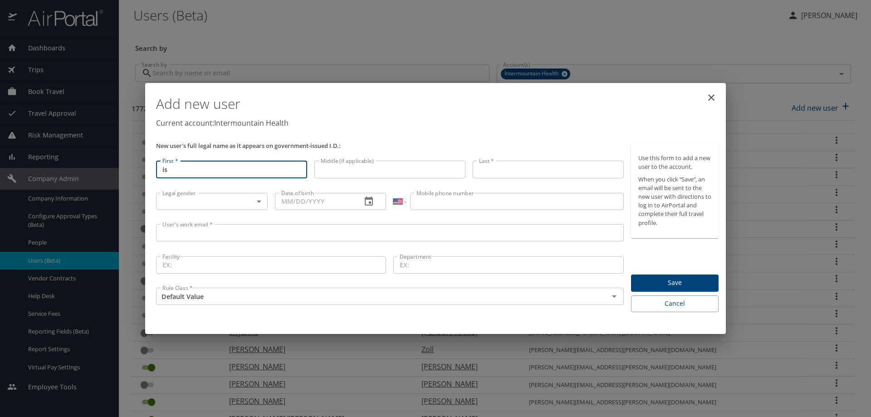
type input "i"
type input "[PERSON_NAME]"
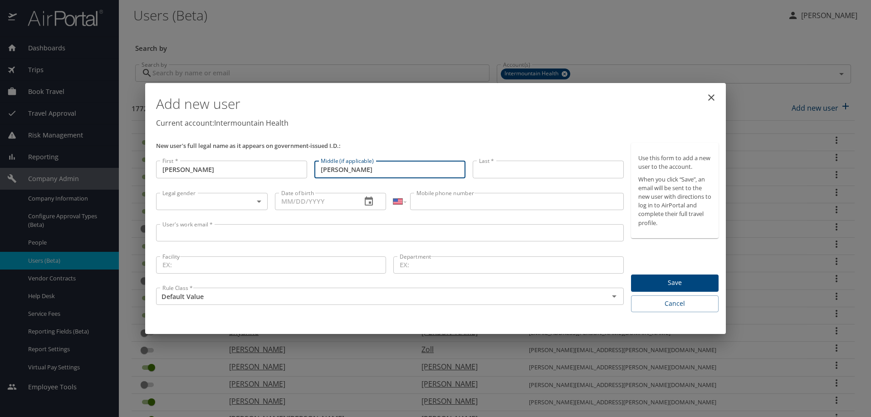
type input "[PERSON_NAME]"
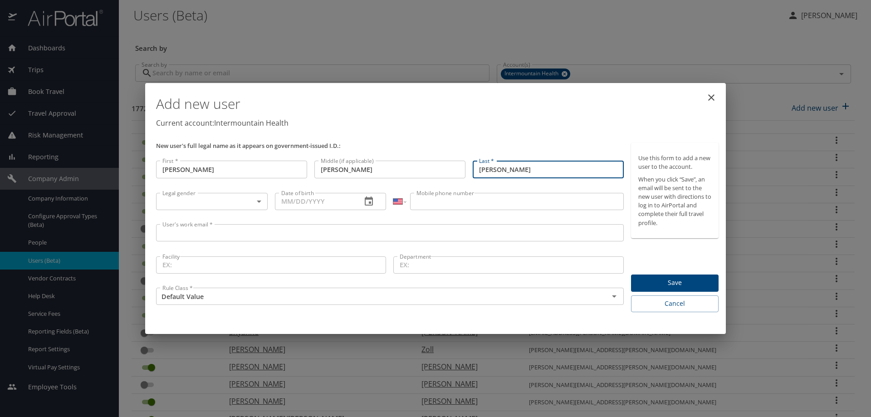
type input "[PERSON_NAME]"
click at [254, 196] on body "Dashboards AirPortal 360™ Manager My Travel Dashboard Trips Airtinerary® Lookup…" at bounding box center [435, 208] width 871 height 417
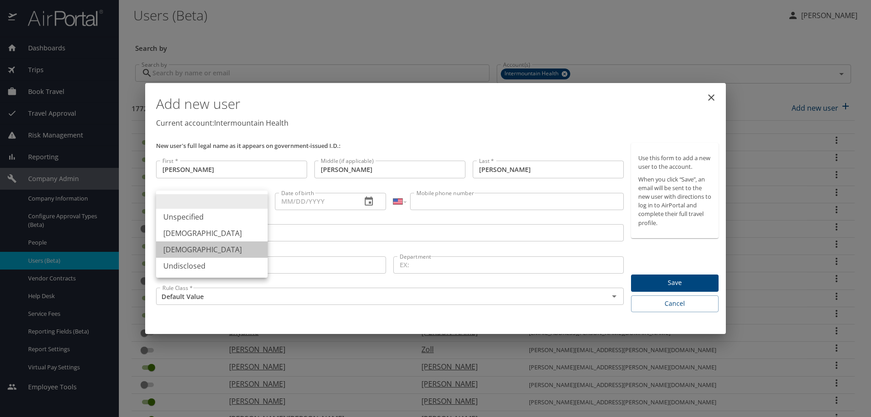
click at [222, 248] on li "[DEMOGRAPHIC_DATA]" at bounding box center [212, 249] width 112 height 16
type input "[DEMOGRAPHIC_DATA]"
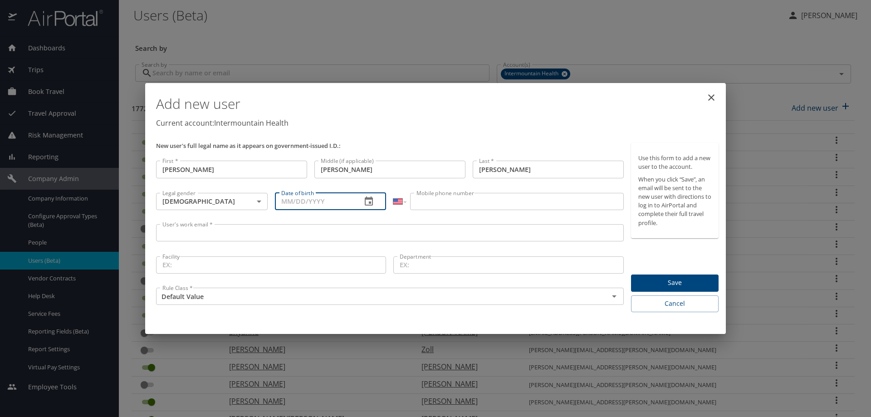
click at [350, 206] on input "Date of birth" at bounding box center [315, 201] width 80 height 17
type input "[DATE]"
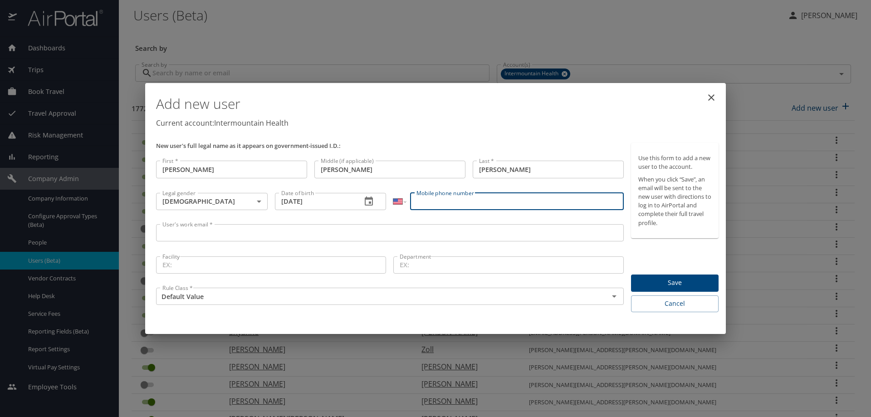
click at [449, 201] on input "Mobile phone number" at bounding box center [516, 201] width 213 height 17
type input "[PHONE_NUMBER]"
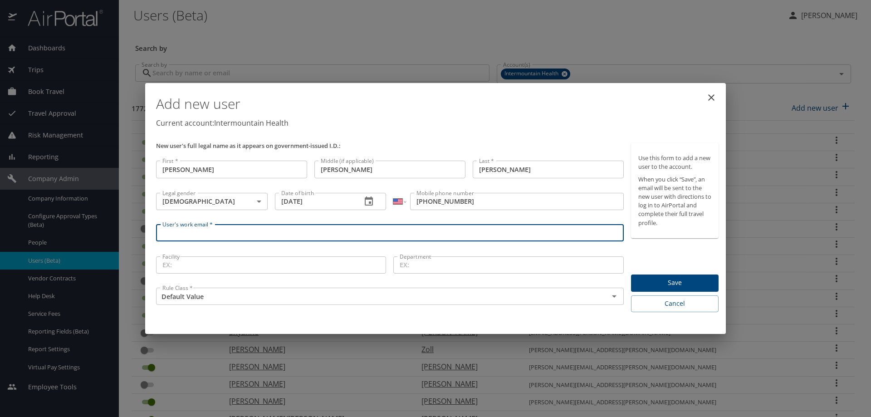
click at [177, 236] on input "User's work email *" at bounding box center [389, 232] width 467 height 17
type input "[PERSON_NAME][EMAIL_ADDRESS][PERSON_NAME][DOMAIN_NAME][US_STATE]"
click at [171, 263] on input "Facility" at bounding box center [271, 264] width 230 height 17
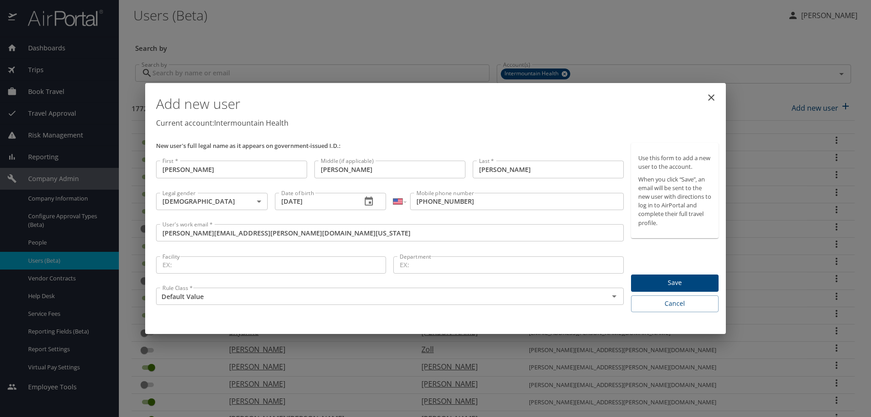
drag, startPoint x: 137, startPoint y: 406, endPoint x: 136, endPoint y: 415, distance: 9.2
click at [136, 415] on div "Add new user Current account: Intermountain Health New user's full legal name a…" at bounding box center [435, 208] width 871 height 417
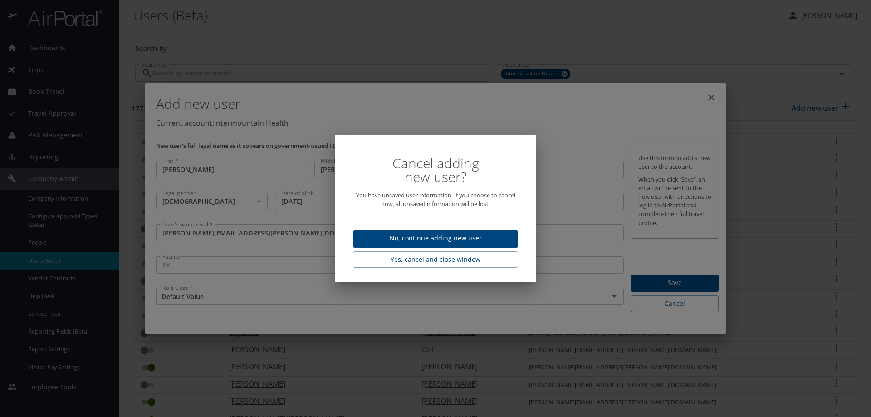
click at [462, 241] on span "No, continue adding new user" at bounding box center [435, 238] width 151 height 11
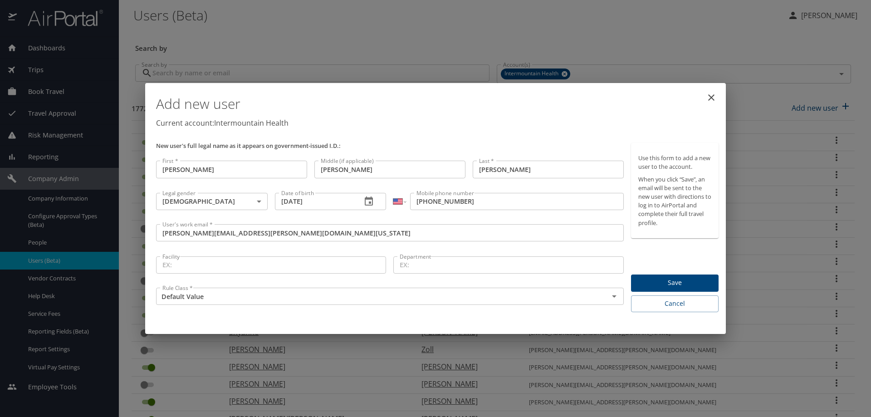
click at [178, 268] on input "Facility" at bounding box center [271, 264] width 230 height 17
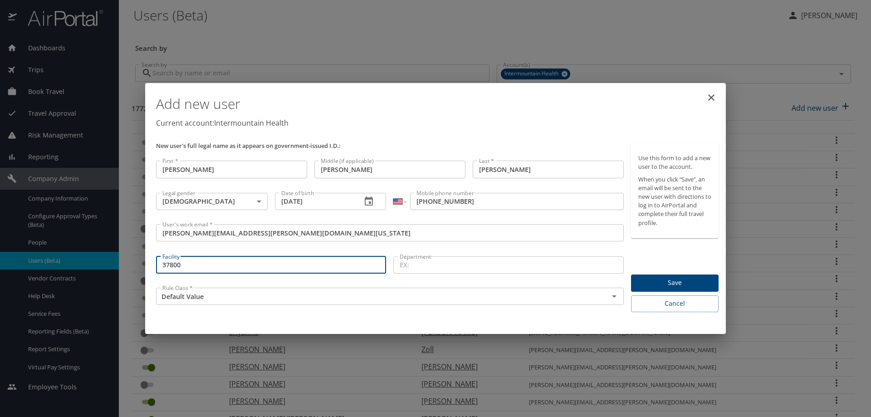
type input "37800"
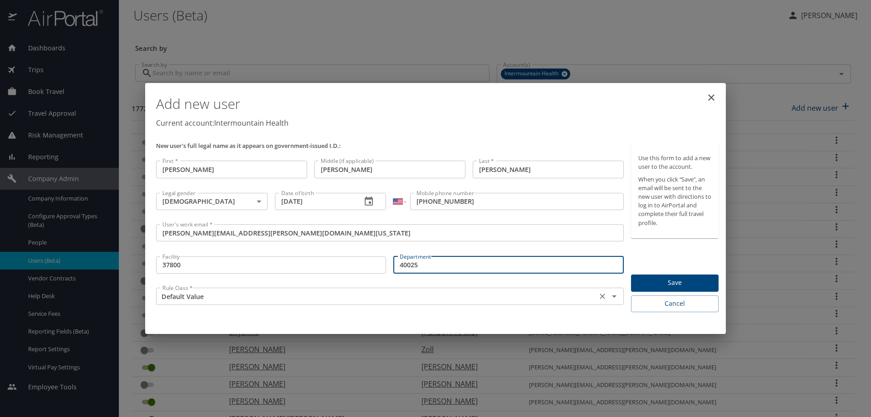
type input "40025"
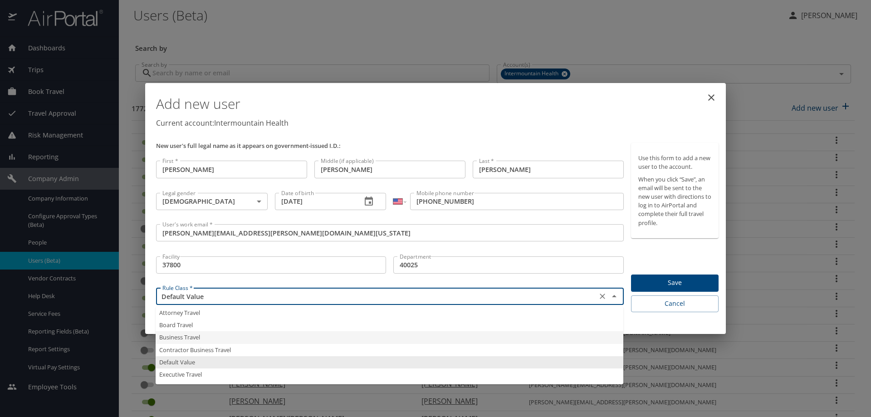
click at [181, 294] on input "Default Value" at bounding box center [376, 296] width 435 height 12
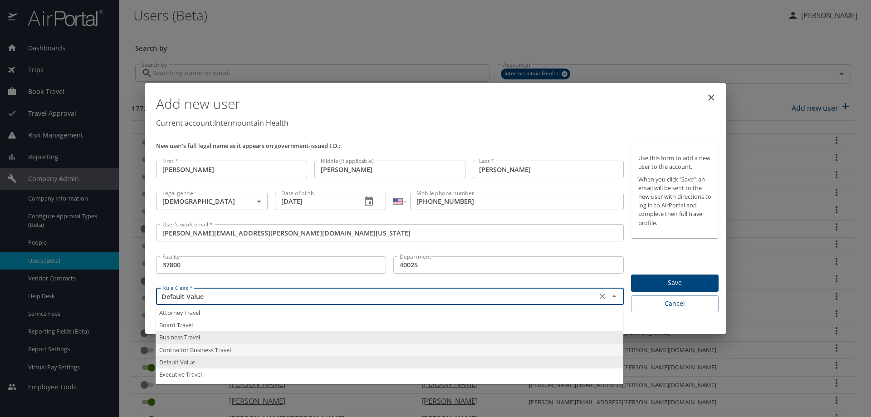
click at [183, 348] on li "Contractor Business Travel" at bounding box center [389, 350] width 467 height 12
type input "Contractor Business Travel"
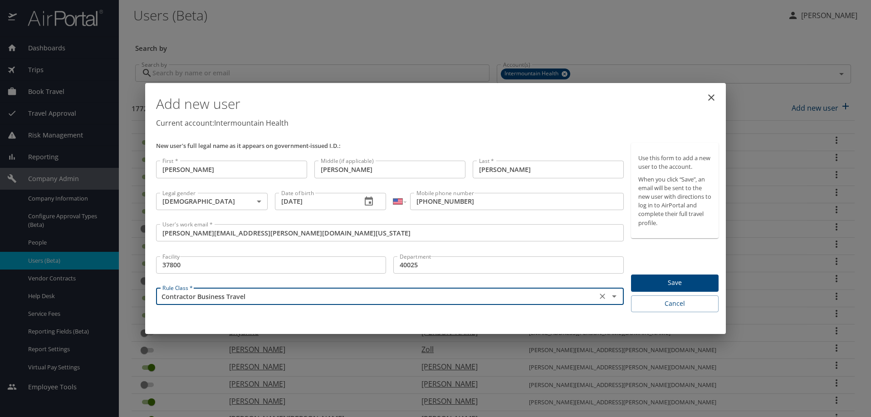
click at [644, 281] on span "Save" at bounding box center [674, 282] width 73 height 11
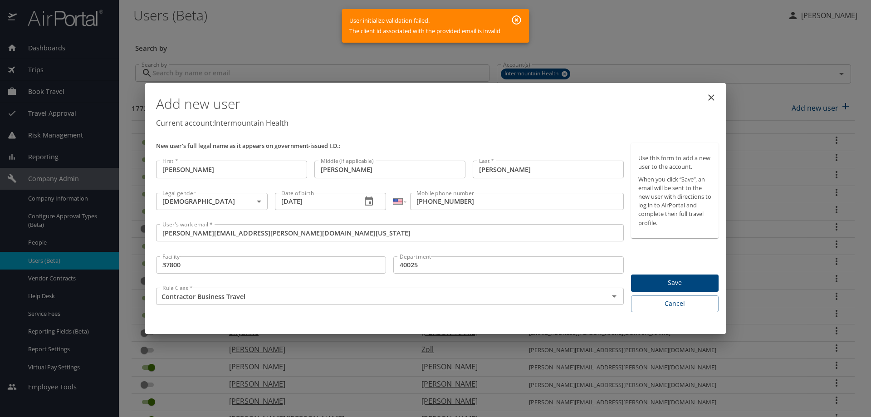
click at [657, 282] on span "Save" at bounding box center [674, 282] width 73 height 11
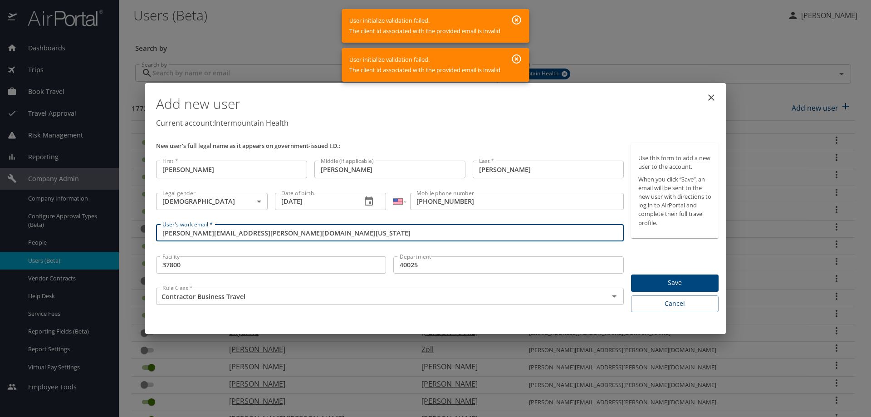
click at [240, 229] on input "[PERSON_NAME][EMAIL_ADDRESS][PERSON_NAME][DOMAIN_NAME][US_STATE]" at bounding box center [389, 232] width 467 height 17
type input "[PERSON_NAME][EMAIL_ADDRESS][PERSON_NAME][DOMAIN_NAME]"
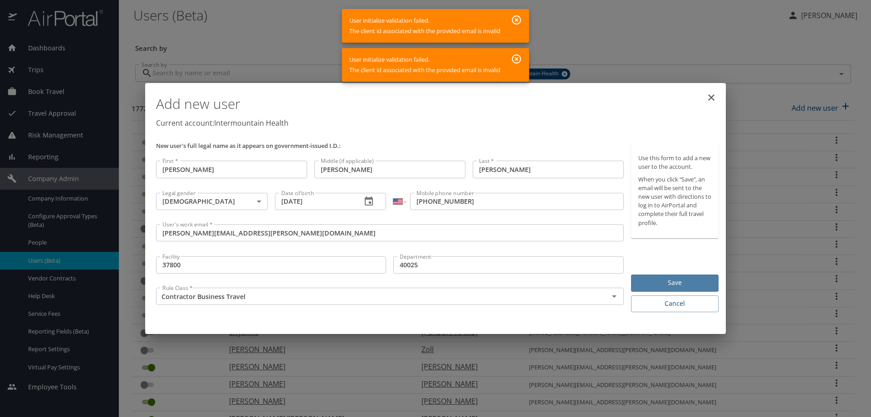
click at [686, 286] on span "Save" at bounding box center [674, 282] width 73 height 11
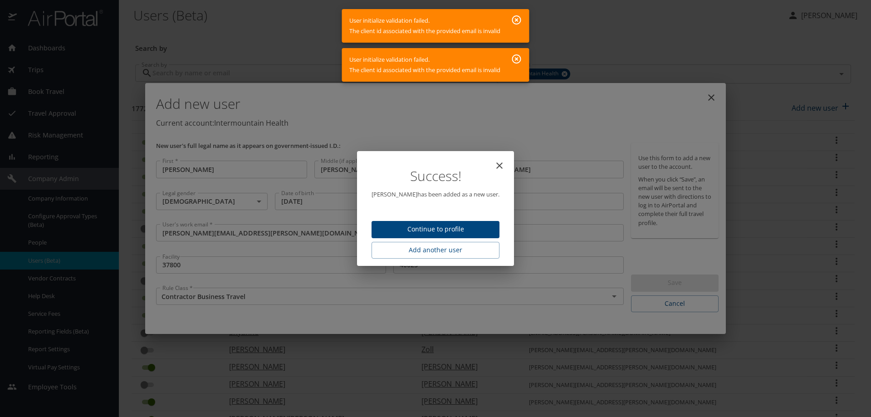
click at [424, 227] on span "Continue to profile" at bounding box center [435, 229] width 113 height 11
select select "US"
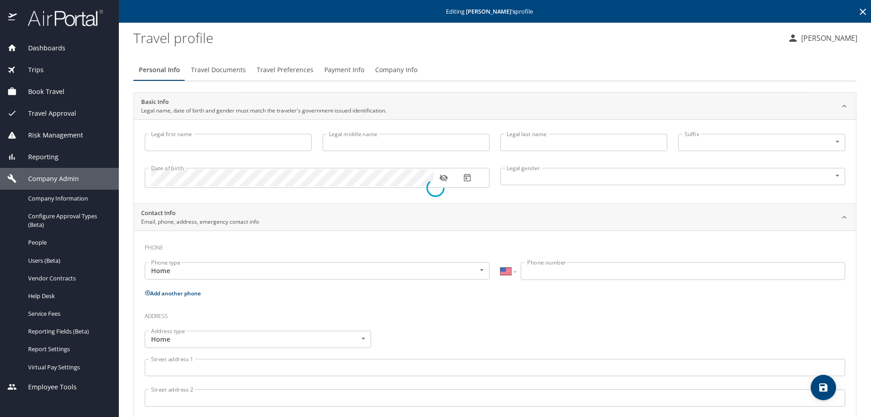
type input "[PERSON_NAME]"
type input "[DEMOGRAPHIC_DATA]"
select select "US"
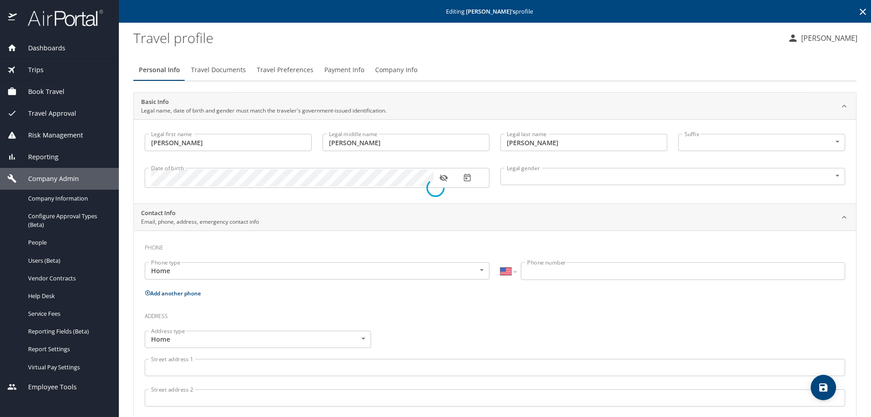
select select "US"
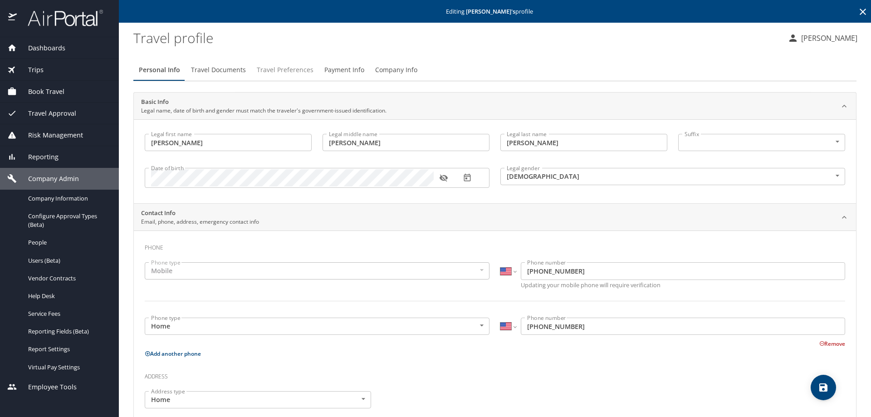
click at [274, 68] on span "Travel Preferences" at bounding box center [285, 69] width 57 height 11
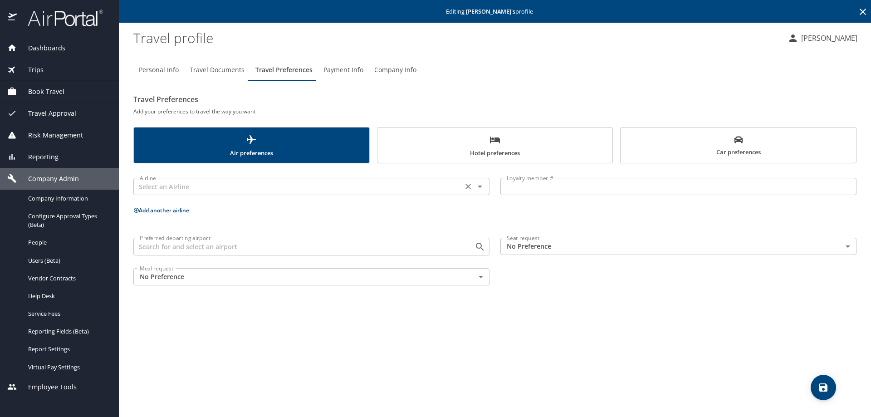
click at [160, 189] on input "text" at bounding box center [298, 186] width 324 height 12
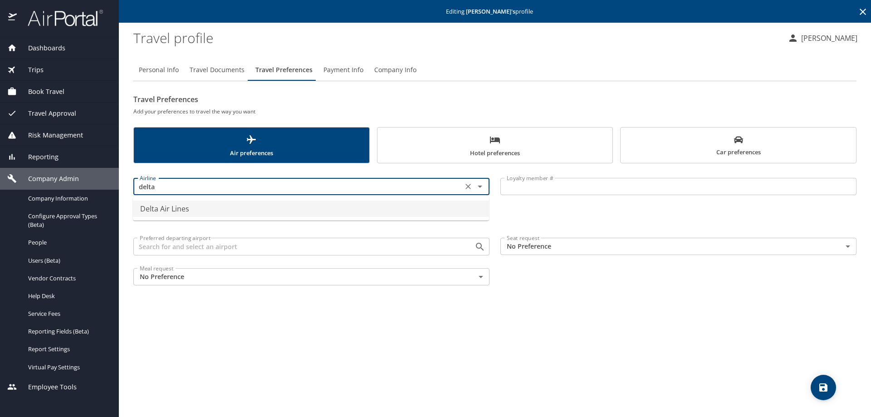
drag, startPoint x: 164, startPoint y: 207, endPoint x: 207, endPoint y: 189, distance: 47.2
click at [164, 207] on li "Delta Air Lines" at bounding box center [311, 208] width 356 height 16
type input "Delta Air Lines"
click at [519, 186] on input "Loyalty member #" at bounding box center [678, 186] width 356 height 17
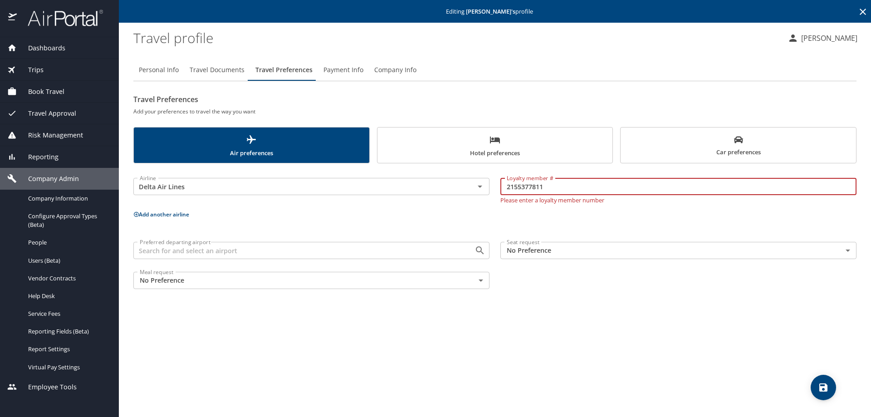
type input "2155377811"
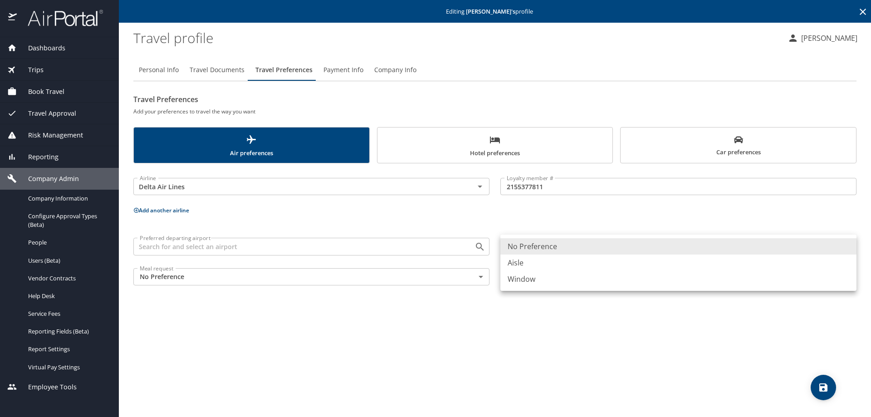
click at [519, 253] on body "Dashboards AirPortal 360™ Manager My Travel Dashboard Trips Airtinerary® Lookup…" at bounding box center [435, 208] width 871 height 417
click at [516, 281] on li "Window" at bounding box center [678, 279] width 356 height 16
type input "Window"
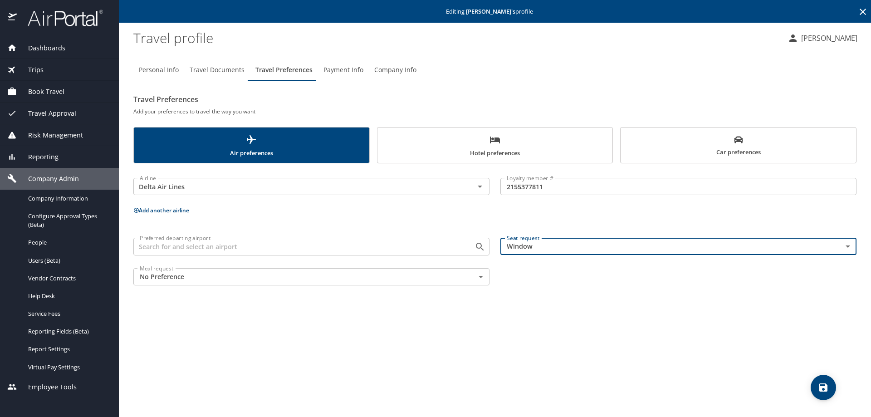
click at [827, 393] on button "save" at bounding box center [822, 387] width 25 height 25
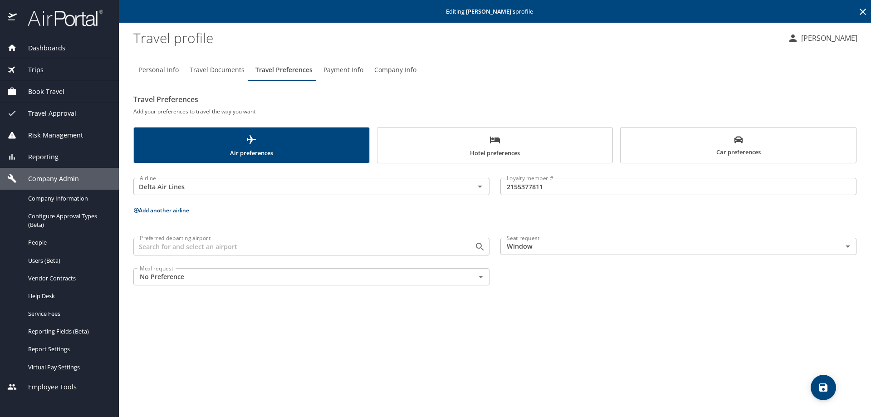
click at [862, 10] on icon at bounding box center [862, 11] width 11 height 11
